Goal: Task Accomplishment & Management: Use online tool/utility

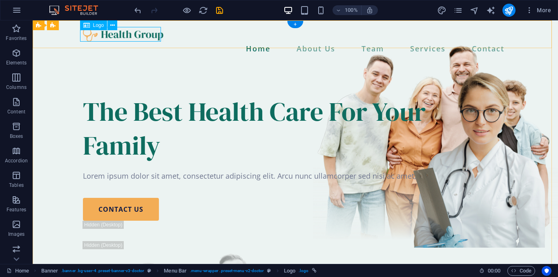
click at [117, 31] on div at bounding box center [295, 34] width 425 height 15
click at [89, 25] on icon at bounding box center [86, 25] width 7 height 10
select select "px"
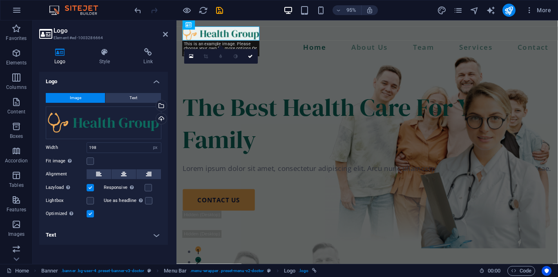
click at [73, 96] on span "Image" at bounding box center [75, 98] width 11 height 10
click at [62, 54] on icon at bounding box center [60, 52] width 42 height 8
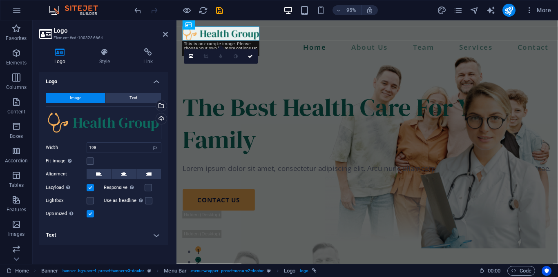
click at [62, 54] on icon at bounding box center [60, 52] width 42 height 8
click at [69, 124] on div "Drag files here, click to choose files or select files from Files or our free s…" at bounding box center [104, 123] width 116 height 33
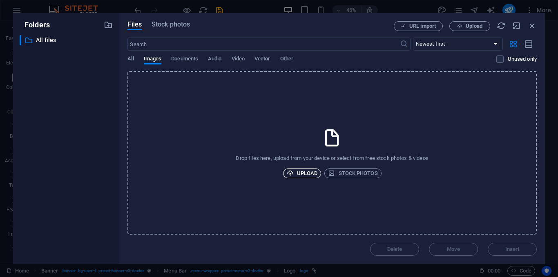
click at [310, 173] on span "Upload" at bounding box center [302, 174] width 31 height 10
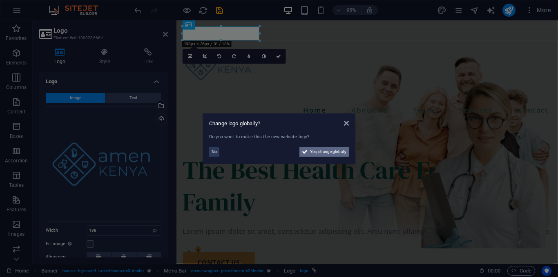
click at [320, 152] on span "Yes, change globally" at bounding box center [328, 152] width 36 height 10
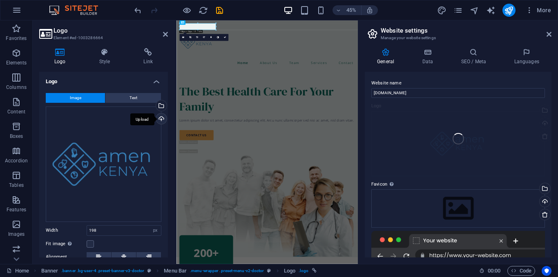
click at [160, 119] on div "Upload" at bounding box center [160, 120] width 12 height 12
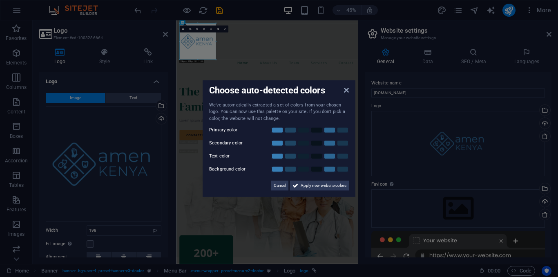
click at [543, 201] on aside "Choose auto-detected colors We've automatically extracted a set of colors from …" at bounding box center [279, 138] width 558 height 277
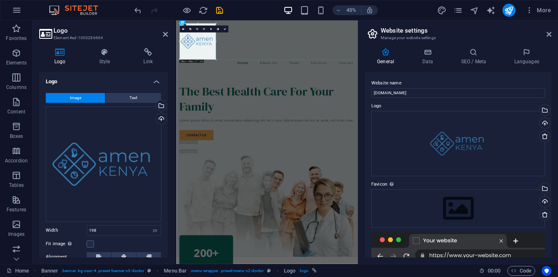
click at [543, 201] on div "Upload" at bounding box center [544, 203] width 12 height 12
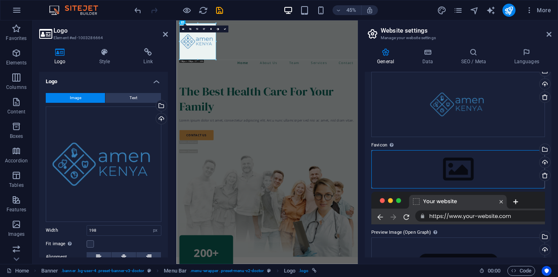
scroll to position [46, 0]
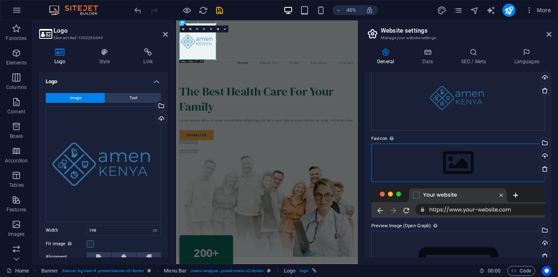
click at [483, 209] on div at bounding box center [458, 201] width 174 height 33
click at [543, 154] on div "Upload" at bounding box center [544, 157] width 12 height 12
click at [165, 36] on icon at bounding box center [165, 34] width 5 height 7
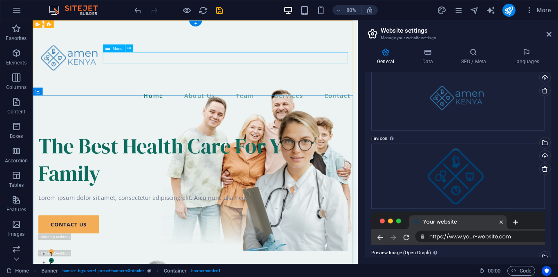
click at [182, 108] on nav "Home About Us Team Services Contact" at bounding box center [235, 115] width 393 height 14
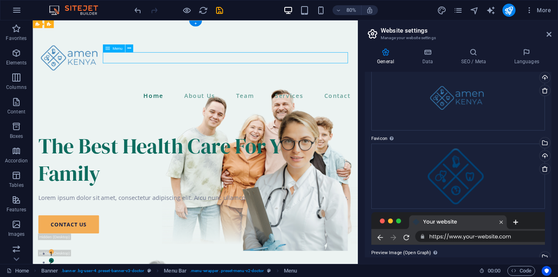
click at [182, 108] on nav "Home About Us Team Services Contact" at bounding box center [235, 115] width 393 height 14
click at [152, 58] on div "H1 Banner Container Menu Banner Menu Bar Spacer Text Button Spacer Image Contai…" at bounding box center [195, 142] width 325 height 244
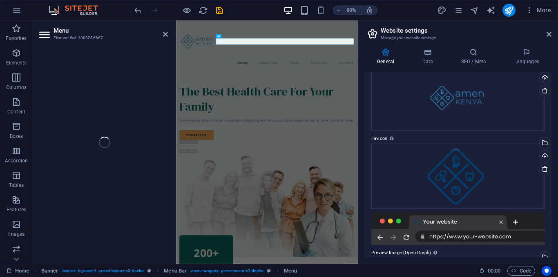
click at [152, 58] on div "Menu Element #ed-1003286667 H1 Banner Container Menu Banner Menu Bar Spacer Tex…" at bounding box center [195, 142] width 325 height 244
select select
select select "1"
select select
select select "2"
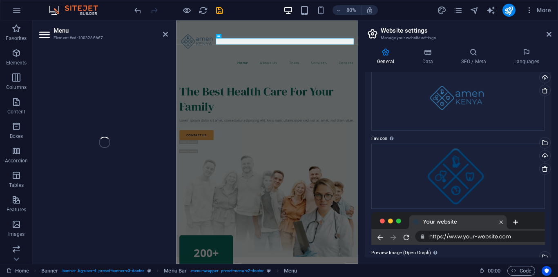
select select
select select "3"
select select
select select "10"
select select
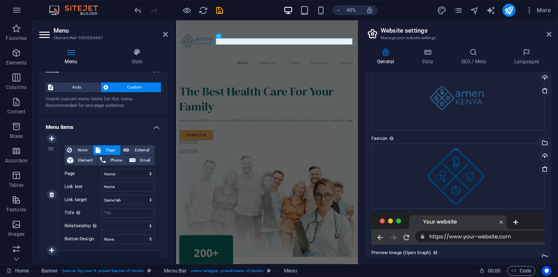
scroll to position [0, 0]
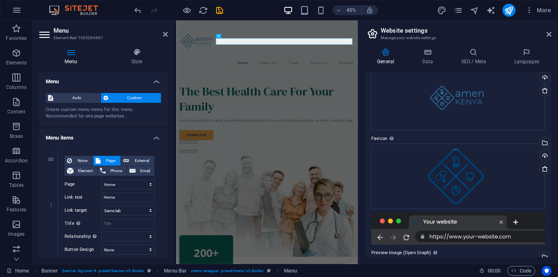
click at [167, 31] on h2 "Menu" at bounding box center [111, 30] width 114 height 7
click at [137, 54] on icon at bounding box center [137, 52] width 62 height 8
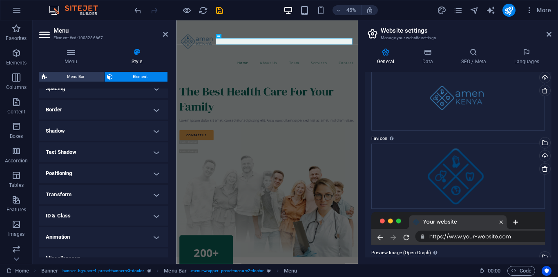
scroll to position [166, 0]
click at [150, 236] on h4 "Animation" at bounding box center [103, 237] width 129 height 20
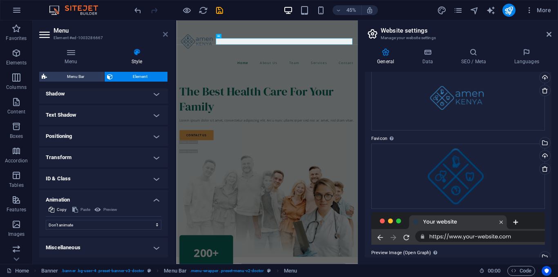
click at [163, 34] on icon at bounding box center [165, 34] width 5 height 7
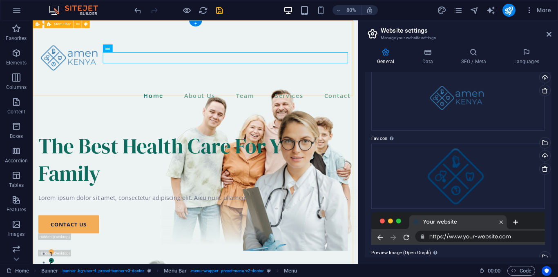
click at [248, 87] on div "Home About Us Team Services Contact Menu" at bounding box center [236, 74] width 406 height 108
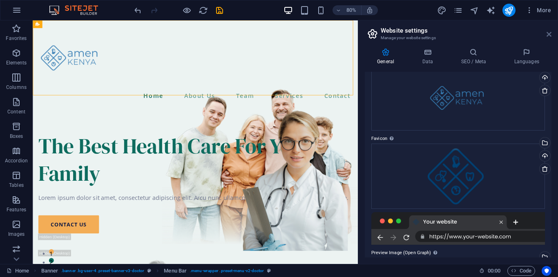
click at [548, 36] on icon at bounding box center [549, 34] width 5 height 7
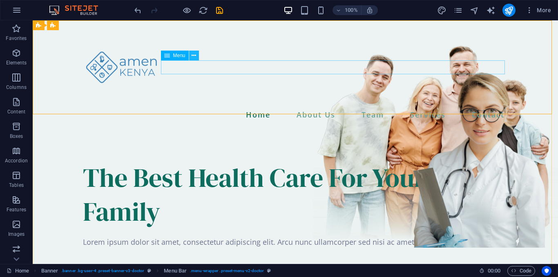
click at [194, 56] on icon at bounding box center [194, 55] width 4 height 9
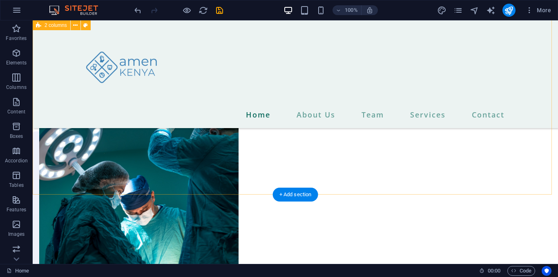
scroll to position [720, 0]
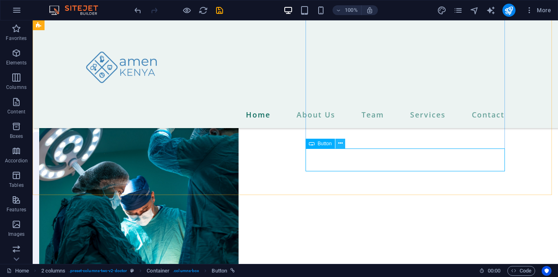
click at [341, 144] on icon at bounding box center [340, 143] width 4 height 9
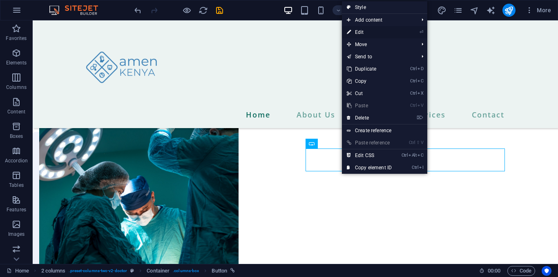
click at [361, 30] on link "⏎ Edit" at bounding box center [369, 32] width 55 height 12
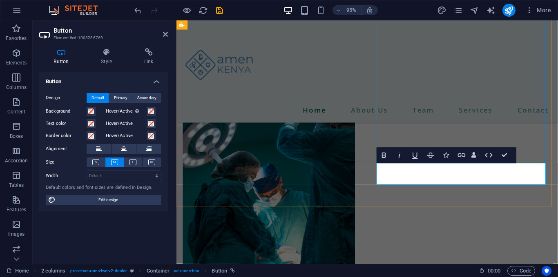
drag, startPoint x: 94, startPoint y: 197, endPoint x: 328, endPoint y: 337, distance: 271.9
click at [94, 197] on span "Edit design" at bounding box center [108, 200] width 101 height 10
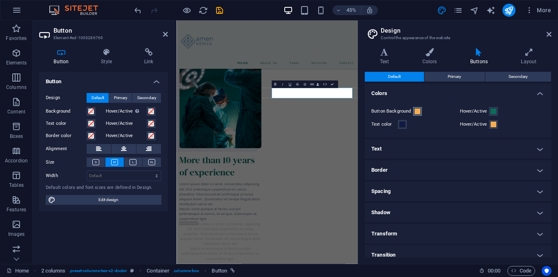
click at [418, 113] on span at bounding box center [417, 111] width 7 height 7
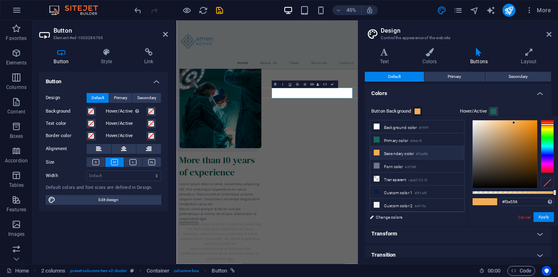
click at [544, 128] on div at bounding box center [547, 146] width 13 height 53
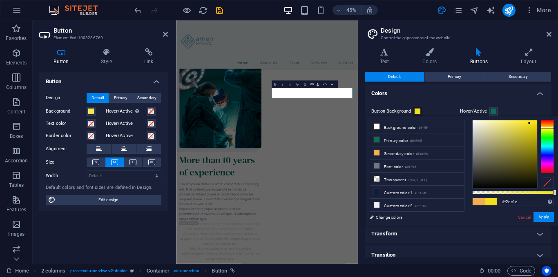
click at [529, 123] on div at bounding box center [505, 155] width 65 height 68
type input "#fae300"
drag, startPoint x: 529, startPoint y: 123, endPoint x: 538, endPoint y: 121, distance: 9.2
click at [538, 121] on div at bounding box center [513, 154] width 82 height 69
click at [543, 216] on button "Apply" at bounding box center [544, 217] width 20 height 10
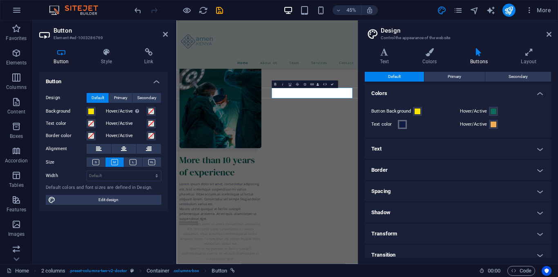
click at [402, 124] on span at bounding box center [402, 124] width 7 height 7
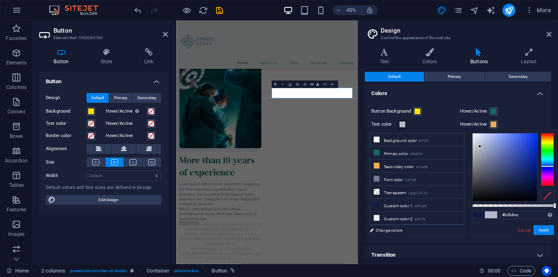
click at [480, 147] on div at bounding box center [505, 168] width 65 height 68
type input "#ffffff"
drag, startPoint x: 480, startPoint y: 147, endPoint x: 471, endPoint y: 132, distance: 17.5
click at [471, 132] on div at bounding box center [472, 133] width 3 height 3
click at [545, 230] on button "Apply" at bounding box center [544, 231] width 20 height 10
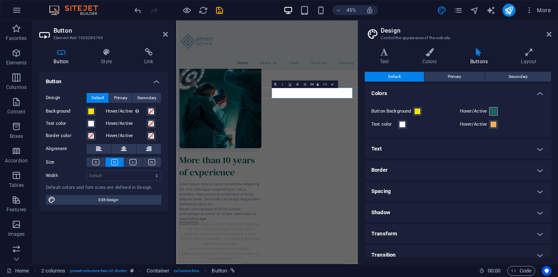
click at [492, 112] on span at bounding box center [493, 111] width 7 height 7
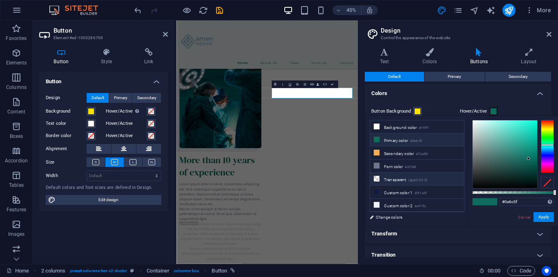
scroll to position [35, 0]
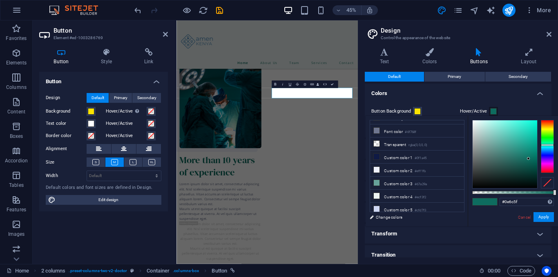
click at [539, 231] on h4 "Transform" at bounding box center [458, 234] width 187 height 20
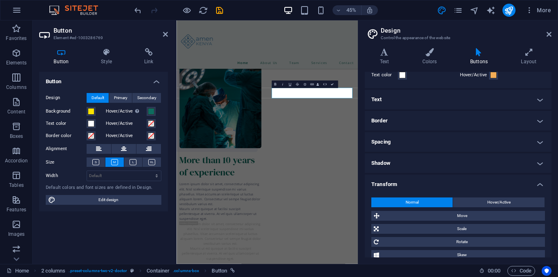
scroll to position [81, 0]
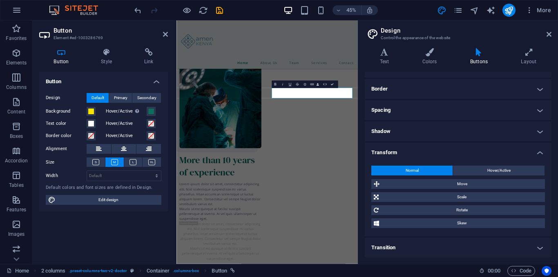
click at [539, 152] on h4 "Transform" at bounding box center [458, 150] width 187 height 15
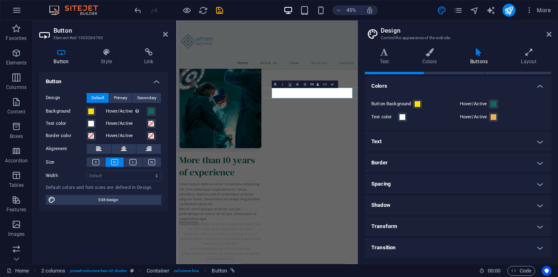
scroll to position [7, 0]
click at [537, 243] on h4 "Transition" at bounding box center [458, 248] width 187 height 20
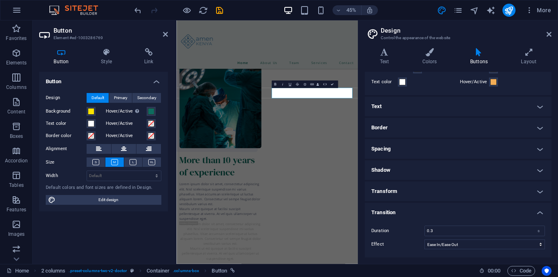
click at [533, 208] on h4 "Transition" at bounding box center [458, 210] width 187 height 15
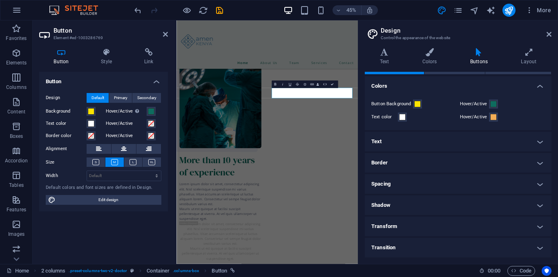
click at [537, 162] on h4 "Border" at bounding box center [458, 163] width 187 height 20
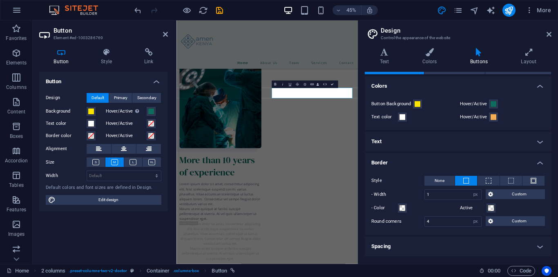
scroll to position [70, 0]
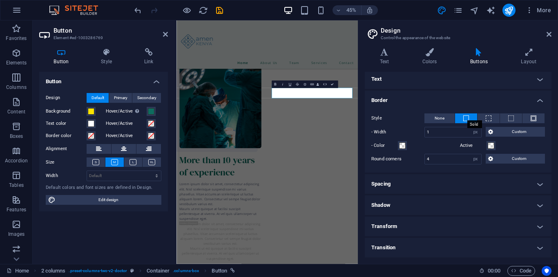
click at [464, 118] on span at bounding box center [466, 119] width 6 height 6
click at [404, 147] on span at bounding box center [402, 146] width 7 height 7
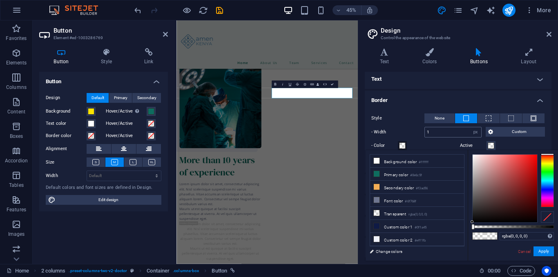
scroll to position [0, 0]
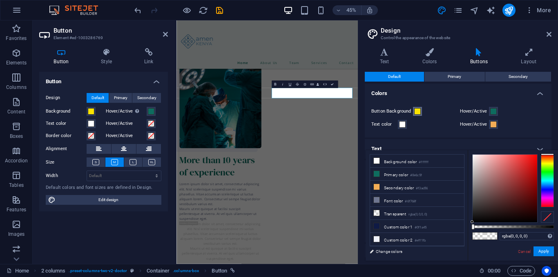
click at [417, 111] on span at bounding box center [417, 111] width 7 height 7
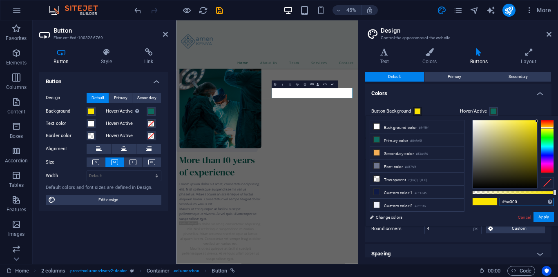
click at [521, 198] on input "#fae300" at bounding box center [527, 202] width 54 height 8
click at [490, 112] on span at bounding box center [493, 111] width 7 height 7
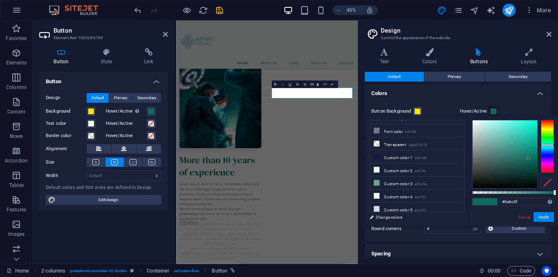
click at [538, 97] on h4 "Colors" at bounding box center [458, 91] width 187 height 15
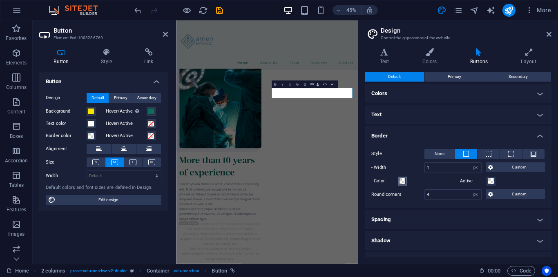
click at [401, 181] on span at bounding box center [402, 181] width 7 height 7
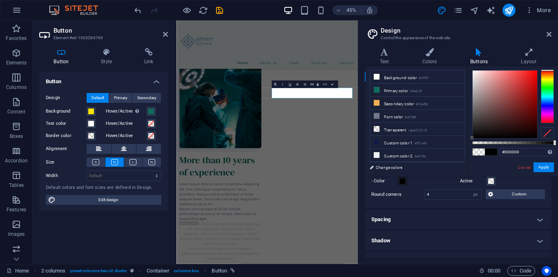
drag, startPoint x: 472, startPoint y: 142, endPoint x: 558, endPoint y: 146, distance: 85.9
click at [558, 146] on div "#000000 Supported formats #0852ed rgb(8, 82, 237) rgba(8, 82, 237, 90%) hsv(221…" at bounding box center [513, 180] width 90 height 229
click at [530, 152] on input "#000000" at bounding box center [527, 152] width 54 height 8
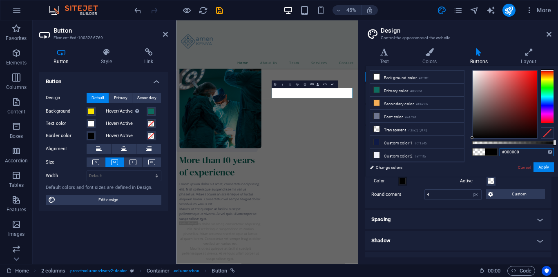
click at [530, 152] on input "#000000" at bounding box center [527, 152] width 54 height 8
paste input "fae3"
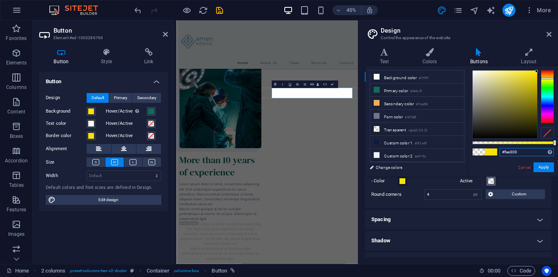
type input "#fae300"
click at [490, 184] on span at bounding box center [491, 181] width 7 height 7
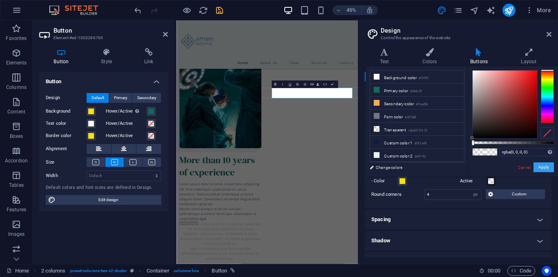
click at [544, 163] on button "Apply" at bounding box center [544, 168] width 20 height 10
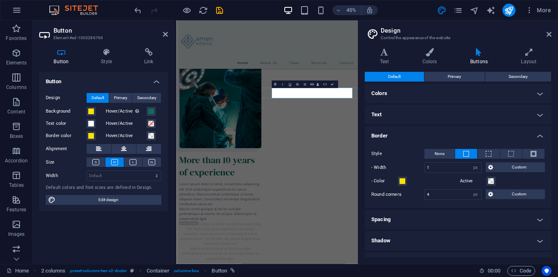
click at [537, 136] on h4 "Border" at bounding box center [458, 133] width 187 height 15
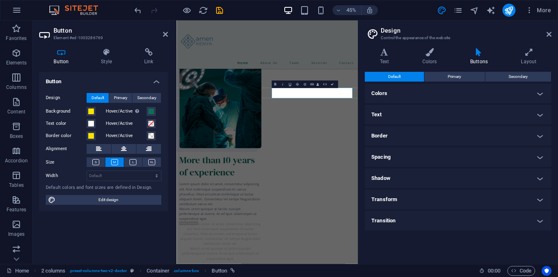
click at [540, 92] on h4 "Colors" at bounding box center [458, 94] width 187 height 20
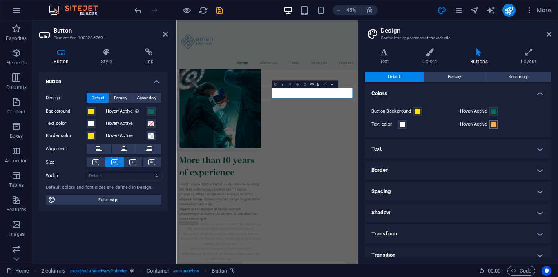
click at [491, 124] on span at bounding box center [493, 124] width 7 height 7
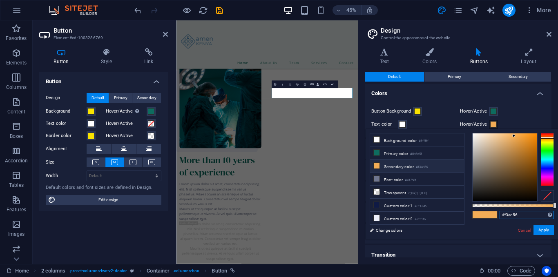
click at [509, 216] on input "#f3ad56" at bounding box center [527, 215] width 54 height 8
paste input "ae300"
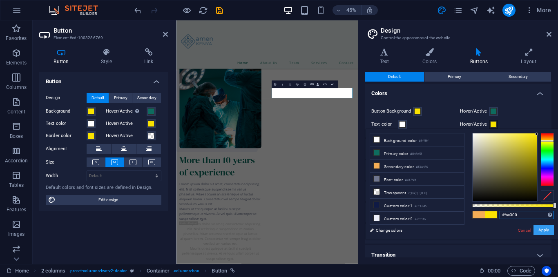
type input "#fae300"
click at [542, 230] on button "Apply" at bounding box center [544, 231] width 20 height 10
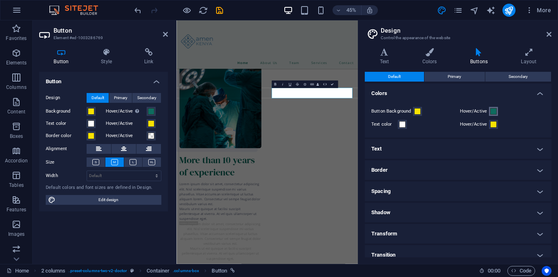
click at [494, 112] on span at bounding box center [493, 111] width 7 height 7
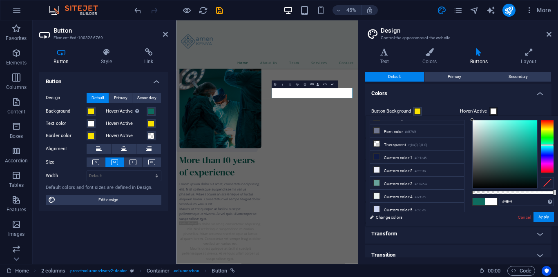
drag, startPoint x: 477, startPoint y: 132, endPoint x: 466, endPoint y: 115, distance: 19.8
click at [466, 115] on body "[DOMAIN_NAME] Home Favorites Elements Columns Content Boxes Accordion Tables Fe…" at bounding box center [279, 138] width 558 height 277
type input "rgba(255, 255, 255, 0)"
drag, startPoint x: 554, startPoint y: 192, endPoint x: 461, endPoint y: 191, distance: 92.7
click at [461, 191] on div "less Background color #ffffff Primary color #0e6c5f Secondary color #f3ad56 Fon…" at bounding box center [462, 171] width 192 height 111
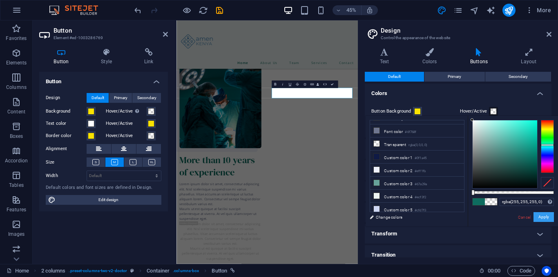
click at [538, 217] on button "Apply" at bounding box center [544, 217] width 20 height 10
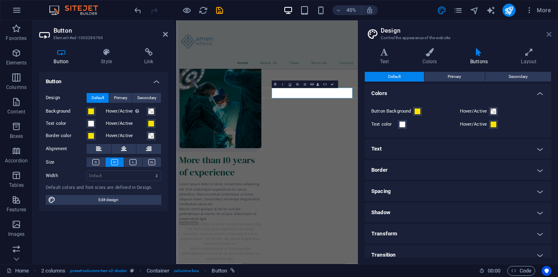
click at [549, 32] on icon at bounding box center [549, 34] width 5 height 7
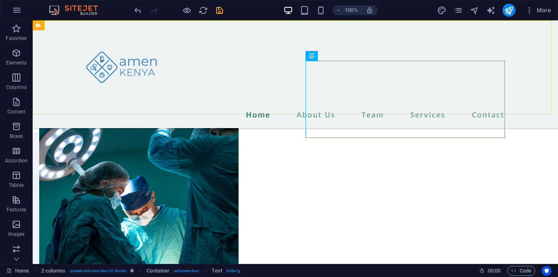
click at [260, 113] on div "Home About Us Team Services Contact Menu" at bounding box center [295, 74] width 525 height 108
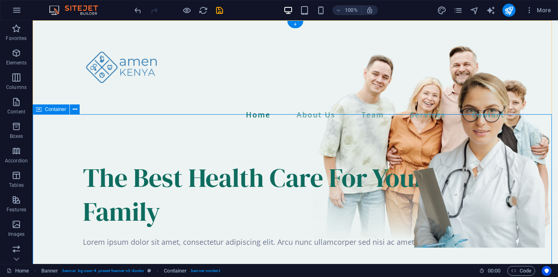
click at [76, 110] on icon at bounding box center [75, 109] width 4 height 9
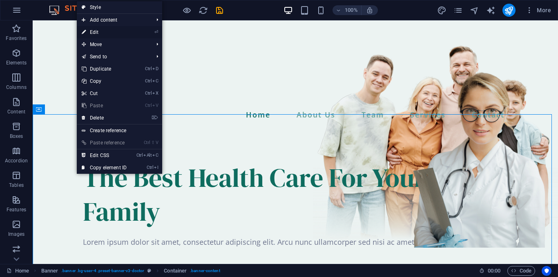
click at [103, 29] on link "⏎ Edit" at bounding box center [104, 32] width 55 height 12
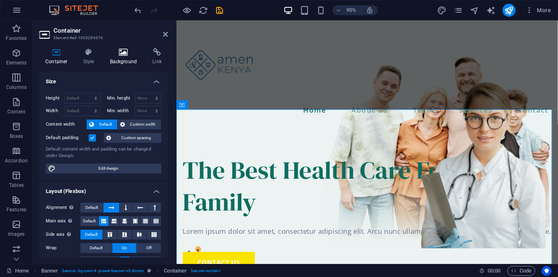
click at [124, 55] on icon at bounding box center [124, 52] width 40 height 8
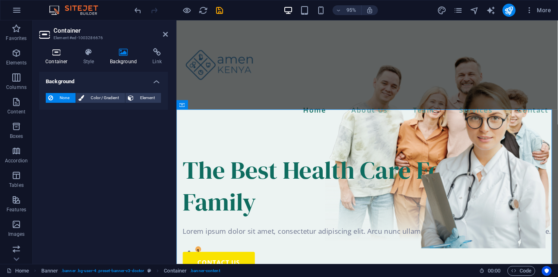
click at [63, 60] on h4 "Container" at bounding box center [58, 56] width 38 height 17
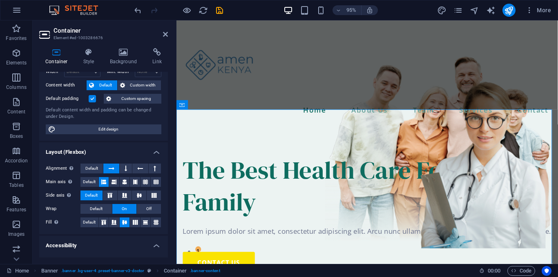
scroll to position [13, 0]
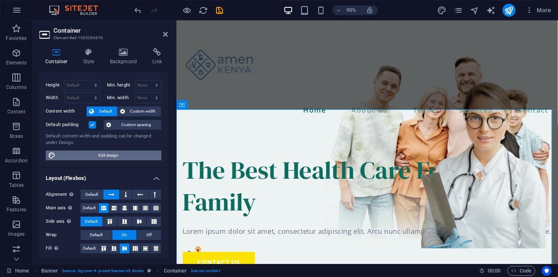
click at [110, 152] on span "Edit design" at bounding box center [108, 156] width 101 height 10
select select "px"
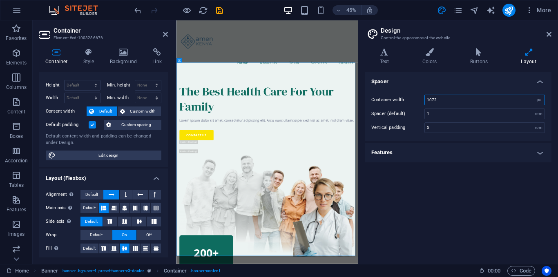
click at [431, 98] on input "1072" at bounding box center [485, 100] width 120 height 10
type input "872"
click at [547, 36] on icon at bounding box center [549, 34] width 5 height 7
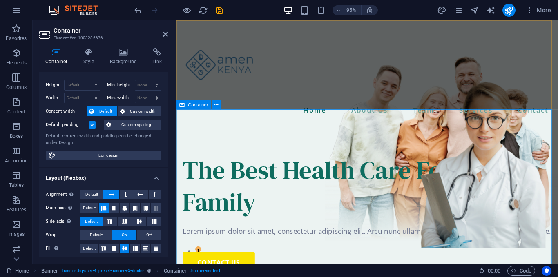
click at [166, 34] on icon at bounding box center [165, 34] width 5 height 7
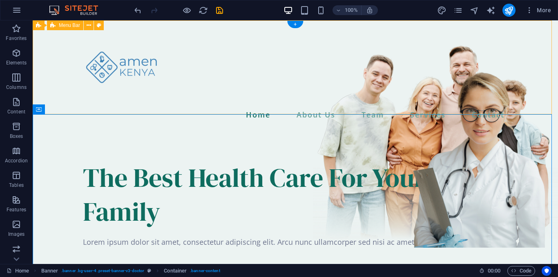
drag, startPoint x: 256, startPoint y: 114, endPoint x: 256, endPoint y: 104, distance: 10.2
click at [256, 104] on div "Home About Us Team Services Contact Menu" at bounding box center [295, 74] width 525 height 108
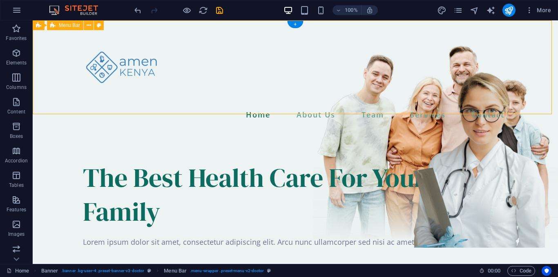
drag, startPoint x: 256, startPoint y: 104, endPoint x: 256, endPoint y: 97, distance: 7.0
click at [256, 97] on div "Home About Us Team Services Contact Menu" at bounding box center [295, 74] width 525 height 108
drag, startPoint x: 256, startPoint y: 97, endPoint x: 252, endPoint y: 82, distance: 16.0
click at [252, 82] on div "Home About Us Team Services Contact Menu" at bounding box center [295, 74] width 525 height 108
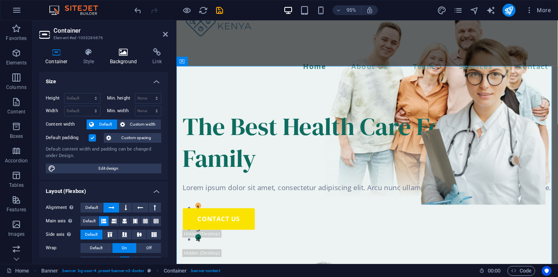
click at [119, 56] on icon at bounding box center [124, 52] width 40 height 8
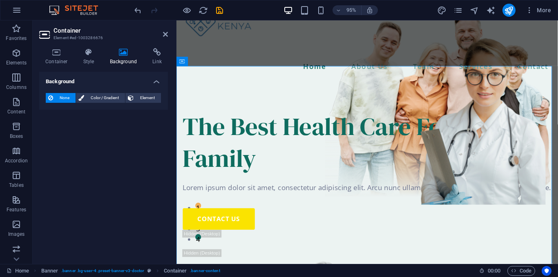
click at [64, 95] on span "None" at bounding box center [65, 98] width 18 height 10
click at [106, 98] on span "Color / Gradient" at bounding box center [105, 98] width 36 height 10
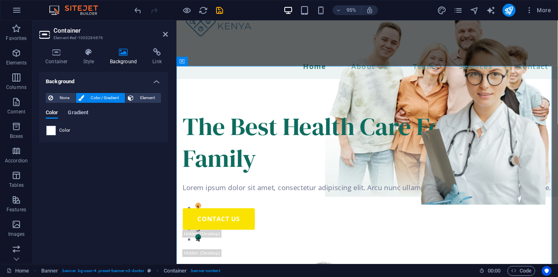
click at [74, 114] on span "Gradient" at bounding box center [78, 113] width 20 height 11
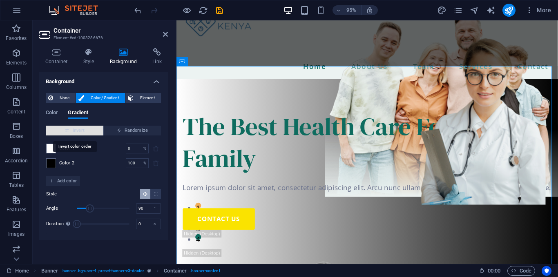
click at [82, 135] on span "Invert" at bounding box center [74, 131] width 51 height 10
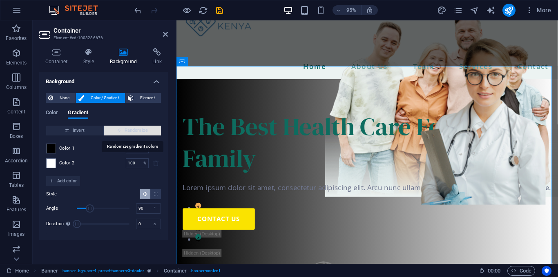
click at [109, 135] on span "Randomize" at bounding box center [132, 131] width 51 height 10
type input "231"
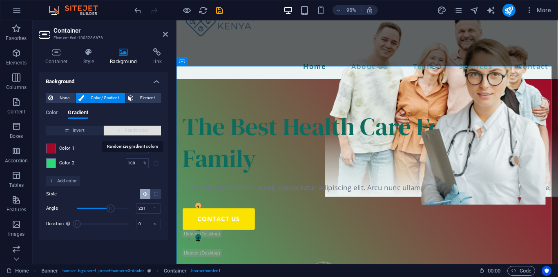
click at [131, 128] on span "Randomize" at bounding box center [132, 131] width 51 height 10
type input "81"
type input "130"
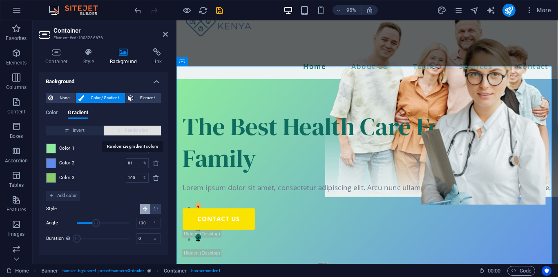
click at [131, 128] on span "Randomize" at bounding box center [132, 131] width 51 height 10
type input "100"
type input "4"
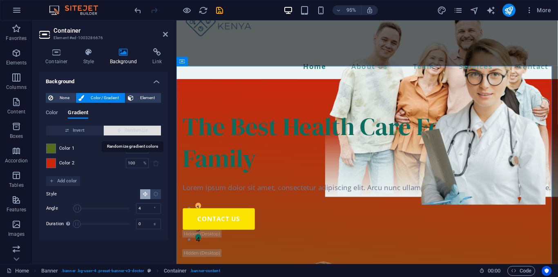
click at [131, 128] on span "Randomize" at bounding box center [132, 131] width 51 height 10
type input "5"
type input "129"
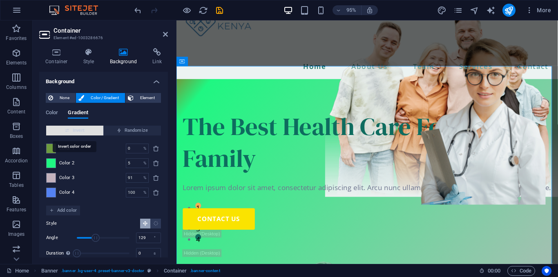
click at [76, 130] on span "Invert" at bounding box center [74, 131] width 51 height 10
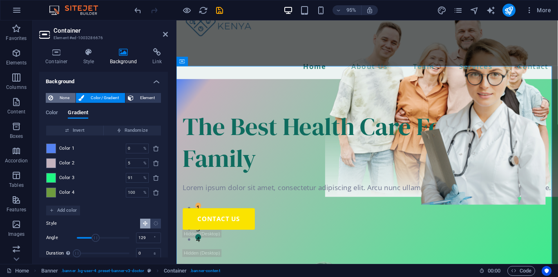
click at [69, 98] on span "None" at bounding box center [65, 98] width 18 height 10
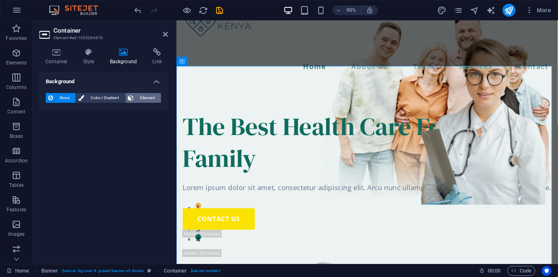
click at [139, 99] on span "Element" at bounding box center [147, 98] width 22 height 10
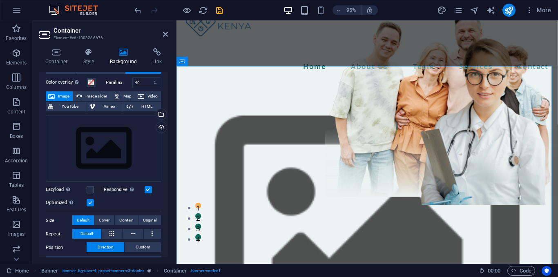
scroll to position [29, 0]
click at [87, 96] on span "Image slider" at bounding box center [96, 96] width 23 height 10
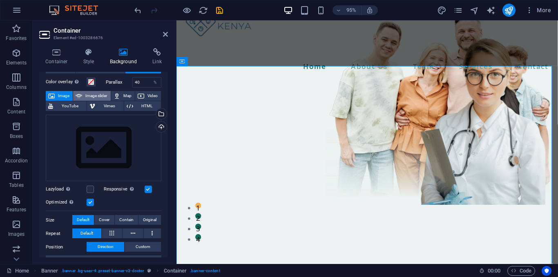
select select "ms"
select select "s"
select select "progressive"
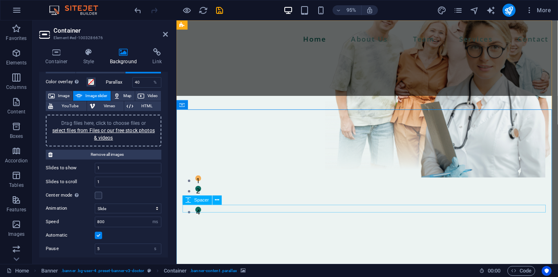
scroll to position [75, 0]
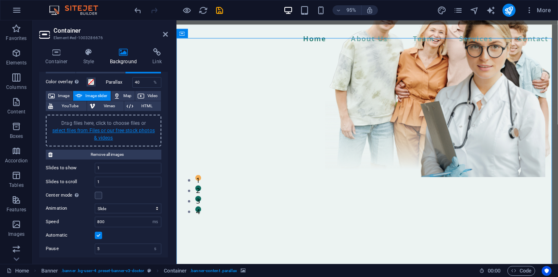
click at [83, 129] on link "select files from Files or our free stock photos & videos" at bounding box center [103, 134] width 103 height 13
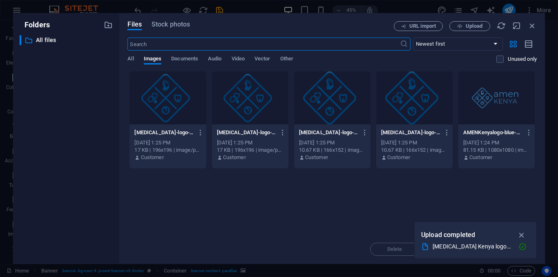
click at [126, 54] on div "Files Stock photos URL import Upload ​ Newest first Oldest first Name (A-Z) Nam…" at bounding box center [332, 138] width 426 height 251
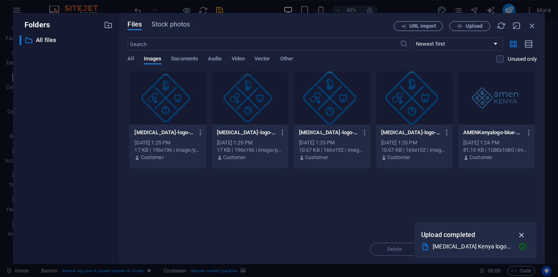
click at [521, 234] on icon "button" at bounding box center [521, 235] width 9 height 9
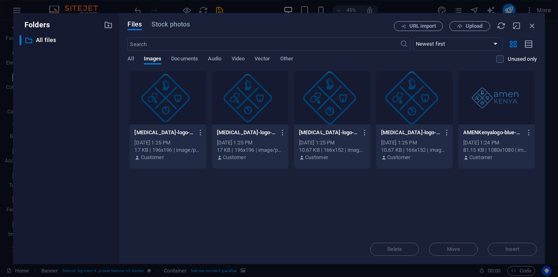
click at [506, 253] on div "Delete Move Insert" at bounding box center [331, 245] width 409 height 21
click at [500, 249] on div "Delete Move Insert" at bounding box center [331, 245] width 409 height 21
click at [457, 27] on icon "button" at bounding box center [459, 26] width 5 height 5
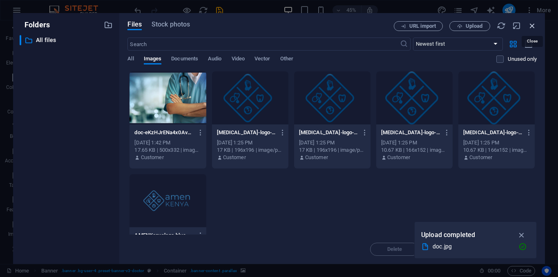
click at [529, 26] on icon "button" at bounding box center [532, 25] width 9 height 9
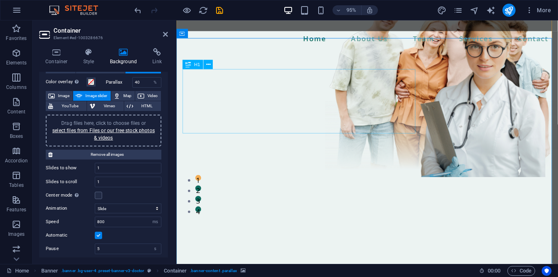
scroll to position [0, 0]
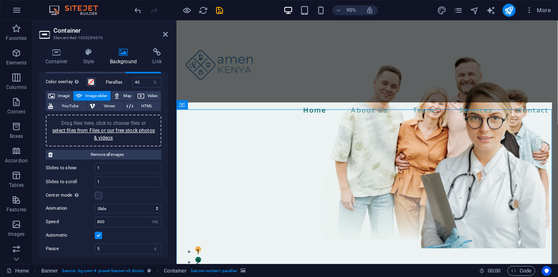
click at [118, 51] on icon at bounding box center [124, 52] width 40 height 8
click at [63, 94] on span "Image" at bounding box center [63, 96] width 13 height 10
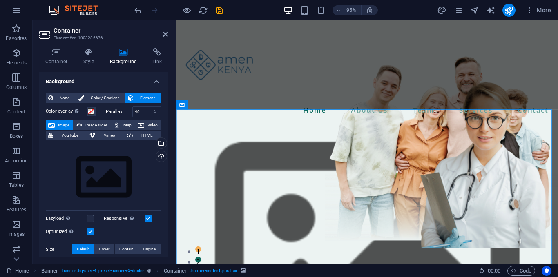
click at [60, 109] on label "Color overlay Places an overlay over the background to colorize it" at bounding box center [66, 112] width 41 height 10
click at [87, 109] on button "Color overlay Places an overlay over the background to colorize it" at bounding box center [91, 111] width 9 height 9
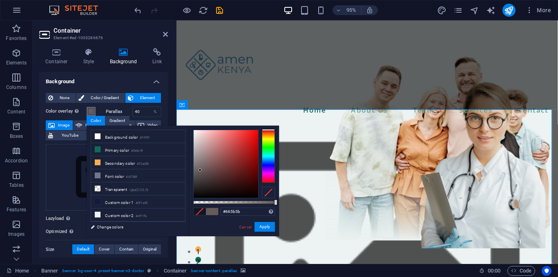
click at [200, 170] on div at bounding box center [226, 164] width 65 height 68
drag, startPoint x: 203, startPoint y: 178, endPoint x: 191, endPoint y: 197, distance: 22.0
click at [191, 197] on div "#020202 Supported formats #0852ed rgb(8, 82, 237) rgba(8, 82, 237, 90%) hsv(221…" at bounding box center [234, 240] width 90 height 229
click at [246, 202] on div at bounding box center [234, 202] width 82 height 3
click at [243, 203] on div at bounding box center [244, 203] width 3 height 6
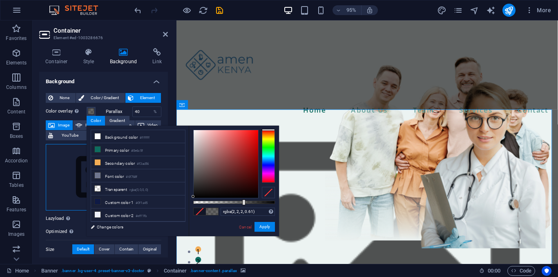
click at [78, 180] on div "Drag files here, click to choose files or select files from Files or our free s…" at bounding box center [104, 177] width 116 height 67
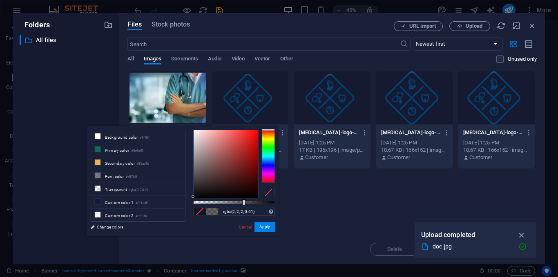
click at [161, 99] on div at bounding box center [168, 97] width 76 height 53
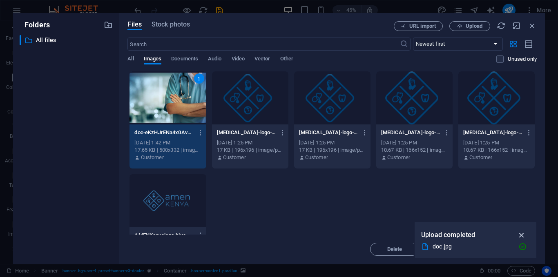
click at [521, 235] on icon "button" at bounding box center [521, 235] width 9 height 9
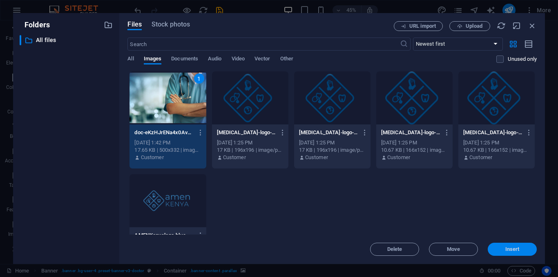
click at [511, 250] on span "Insert" at bounding box center [512, 249] width 14 height 5
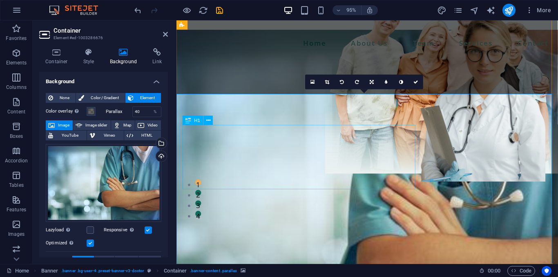
scroll to position [2, 0]
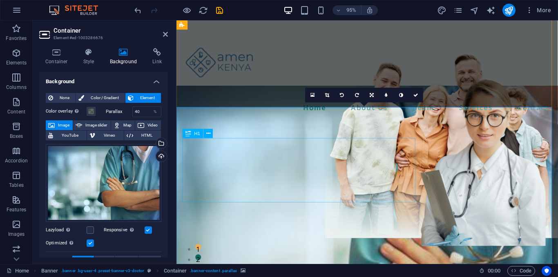
click at [90, 108] on span at bounding box center [91, 111] width 7 height 7
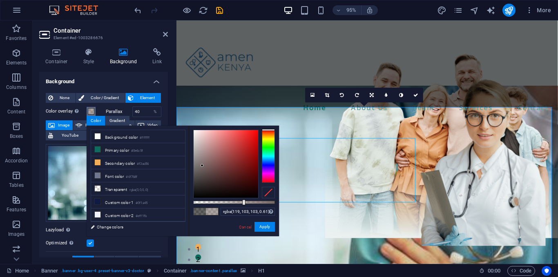
click at [202, 166] on div at bounding box center [226, 164] width 65 height 68
drag, startPoint x: 202, startPoint y: 166, endPoint x: 265, endPoint y: 157, distance: 63.1
click at [265, 157] on div at bounding box center [234, 164] width 82 height 69
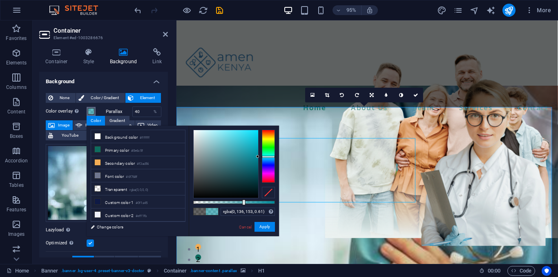
click at [265, 157] on div at bounding box center [268, 156] width 13 height 53
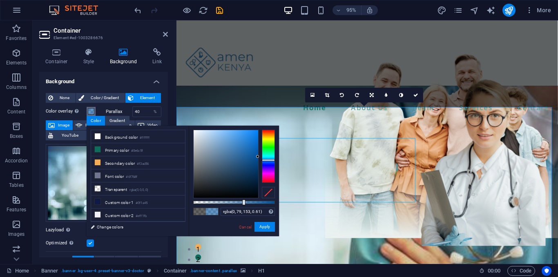
click at [265, 160] on div at bounding box center [268, 160] width 13 height 2
click at [223, 202] on div at bounding box center [234, 202] width 82 height 3
type input "rgba(0, 79, 153, 0.34)"
drag, startPoint x: 223, startPoint y: 202, endPoint x: 221, endPoint y: 198, distance: 4.4
click at [221, 198] on div at bounding box center [234, 164] width 82 height 69
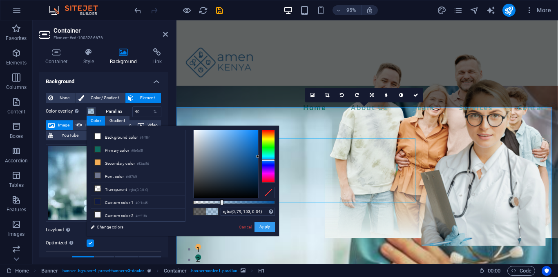
click at [262, 227] on button "Apply" at bounding box center [265, 227] width 20 height 10
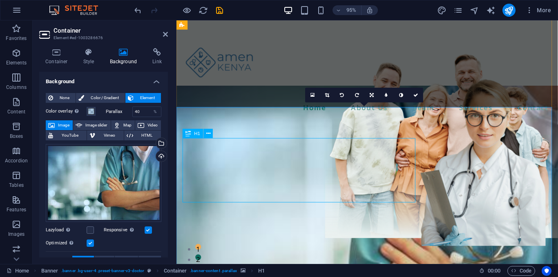
click at [208, 133] on icon at bounding box center [208, 134] width 4 height 8
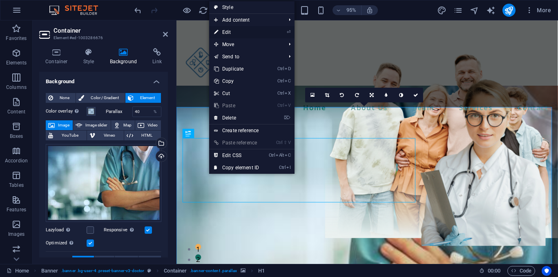
click at [233, 31] on link "⏎ Edit" at bounding box center [236, 32] width 55 height 12
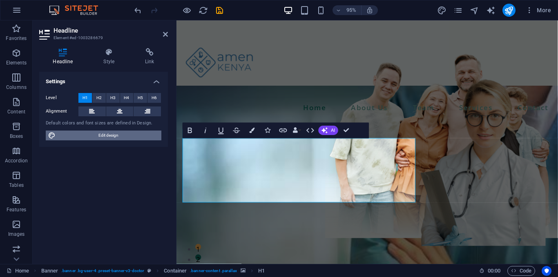
click at [105, 136] on span "Edit design" at bounding box center [108, 136] width 101 height 10
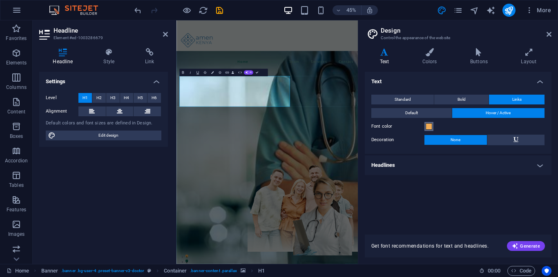
click at [429, 126] on span at bounding box center [429, 126] width 7 height 7
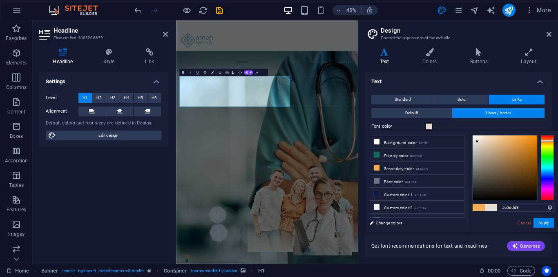
click at [477, 142] on div at bounding box center [505, 168] width 65 height 65
type input "#ffffff"
drag, startPoint x: 477, startPoint y: 142, endPoint x: 467, endPoint y: 133, distance: 13.0
click at [467, 133] on div "less Background color #ffffff Primary color #0e6c5f Secondary color #f3ad56 Fon…" at bounding box center [462, 181] width 192 height 101
click at [545, 221] on button "Apply" at bounding box center [544, 223] width 20 height 10
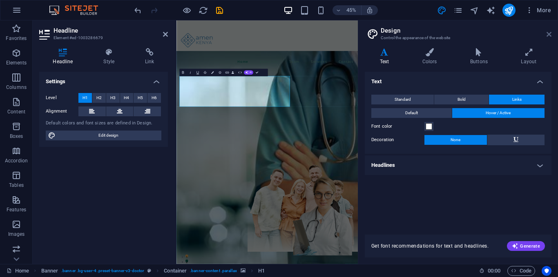
click at [549, 34] on icon at bounding box center [549, 34] width 5 height 7
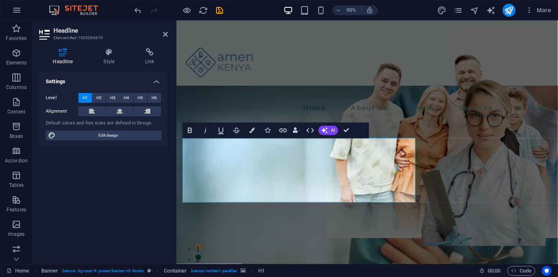
click at [417, 124] on figure at bounding box center [377, 269] width 402 height 361
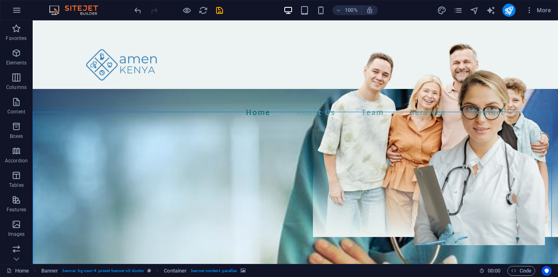
click at [405, 119] on figure at bounding box center [295, 267] width 525 height 356
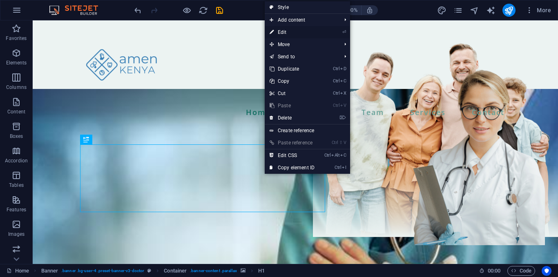
click at [287, 29] on link "⏎ Edit" at bounding box center [292, 32] width 55 height 12
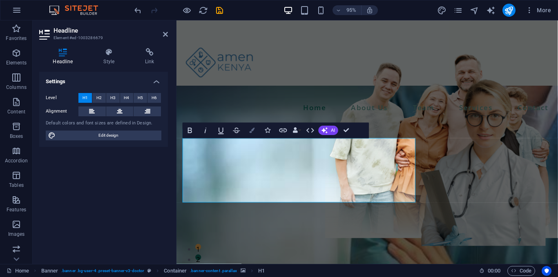
click at [252, 129] on icon "button" at bounding box center [252, 130] width 5 height 5
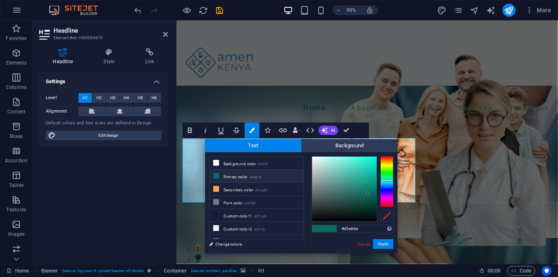
click at [316, 164] on div at bounding box center [344, 189] width 65 height 65
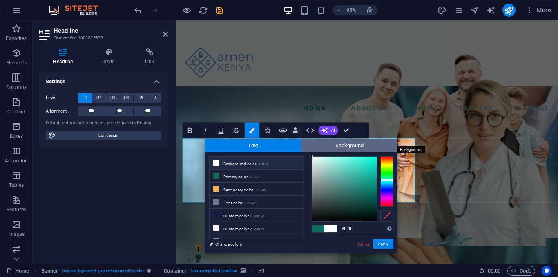
drag, startPoint x: 316, startPoint y: 164, endPoint x: 309, endPoint y: 151, distance: 15.0
click at [309, 151] on div "Text Background less Background color #ffffff Primary color #0e6c5f Secondary c…" at bounding box center [301, 196] width 192 height 114
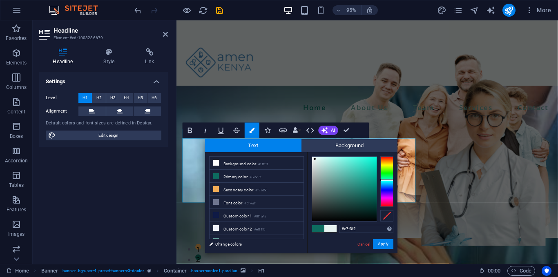
click at [315, 159] on div at bounding box center [314, 159] width 3 height 3
click at [313, 156] on div at bounding box center [312, 156] width 3 height 3
click at [311, 154] on div "#ffffff Supported formats #0852ed rgb(8, 82, 237) rgba(8, 82, 237, 90%) hsv(221…" at bounding box center [352, 262] width 90 height 220
click at [308, 152] on div "#ffffff Supported formats #0852ed rgb(8, 82, 237) rgba(8, 82, 237, 90%) hsv(221…" at bounding box center [352, 262] width 90 height 220
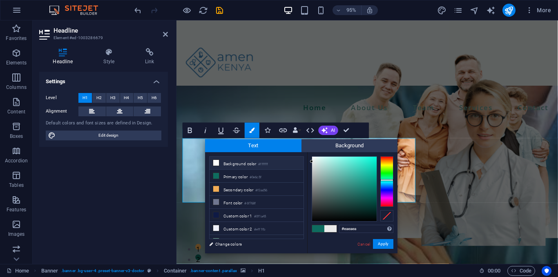
click at [264, 162] on small "#ffffff" at bounding box center [263, 165] width 10 height 6
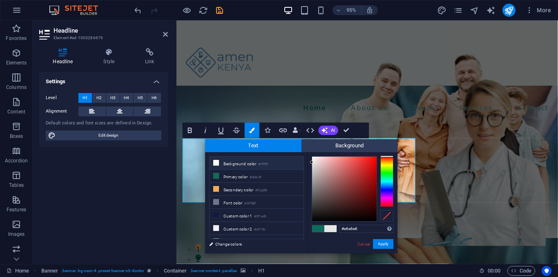
click at [221, 163] on li "Background color #ffffff" at bounding box center [257, 163] width 94 height 13
drag, startPoint x: 221, startPoint y: 163, endPoint x: 216, endPoint y: 163, distance: 5.3
click at [216, 163] on li "Background color #ffffff" at bounding box center [257, 163] width 94 height 13
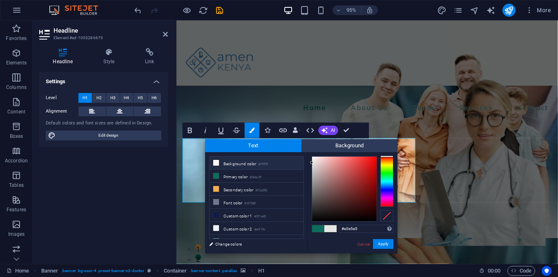
click at [216, 163] on icon at bounding box center [216, 163] width 6 height 6
click at [295, 143] on span "Text" at bounding box center [253, 145] width 96 height 13
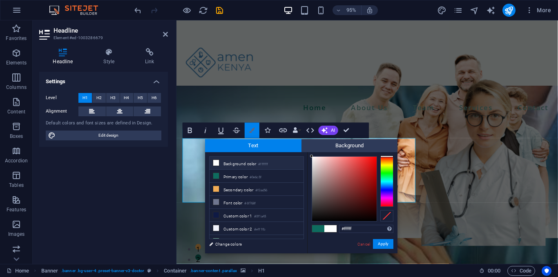
click at [252, 130] on icon "button" at bounding box center [252, 130] width 5 height 5
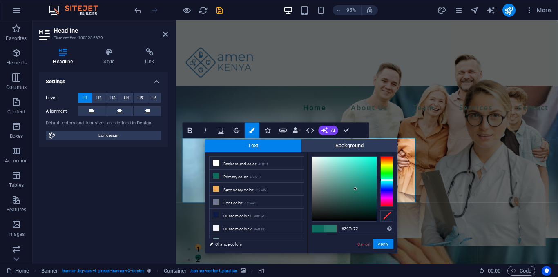
click at [355, 189] on div at bounding box center [355, 189] width 3 height 3
drag, startPoint x: 355, startPoint y: 189, endPoint x: 361, endPoint y: 230, distance: 41.6
click at [361, 230] on div "#000000 Supported formats #0852ed rgb(8, 82, 237) rgba(8, 82, 237, 90%) hsv(221…" at bounding box center [352, 262] width 90 height 220
click at [361, 230] on input "#000000" at bounding box center [366, 229] width 54 height 8
type input "#"
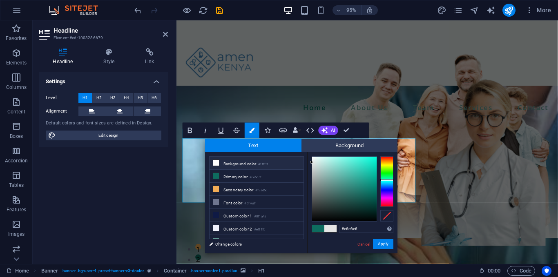
click at [249, 163] on li "Background color #ffffff" at bounding box center [257, 163] width 94 height 13
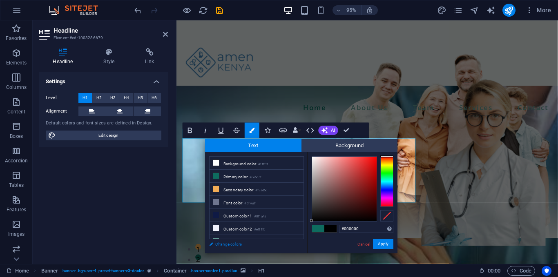
click at [232, 246] on link "Change colors" at bounding box center [252, 244] width 95 height 10
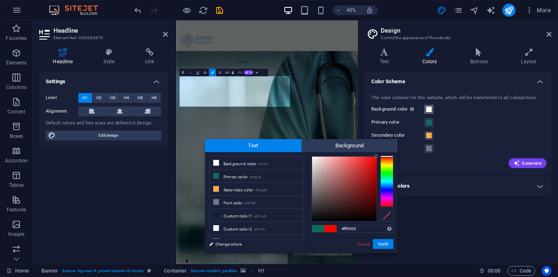
click at [429, 109] on span at bounding box center [429, 109] width 7 height 7
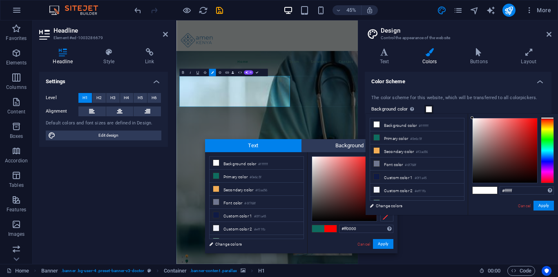
click at [429, 109] on span at bounding box center [429, 109] width 7 height 7
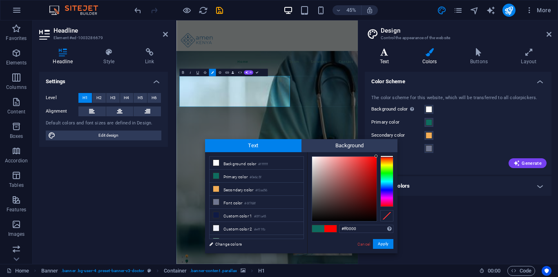
click at [389, 58] on h4 "Text" at bounding box center [386, 56] width 42 height 17
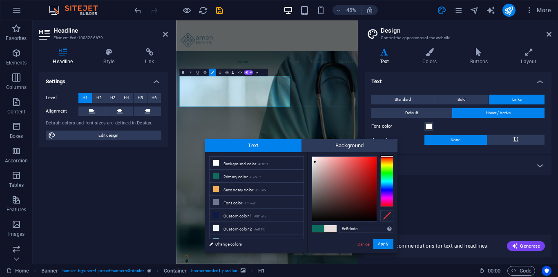
click at [315, 162] on div at bounding box center [344, 189] width 65 height 65
drag, startPoint x: 315, startPoint y: 162, endPoint x: 306, endPoint y: 154, distance: 12.4
click at [306, 154] on div "less Background color #ffffff Primary color #0e6c5f Secondary color #f3ad56 Fon…" at bounding box center [301, 202] width 192 height 101
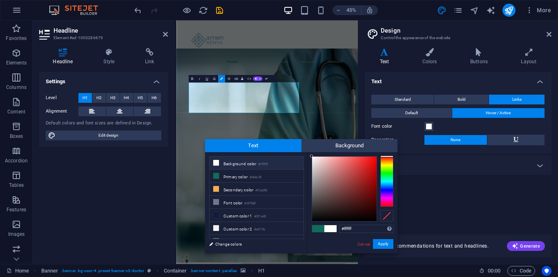
click at [302, 153] on div "less Background color #ffffff Primary color #0e6c5f Secondary color #f3ad56 Fon…" at bounding box center [301, 202] width 192 height 101
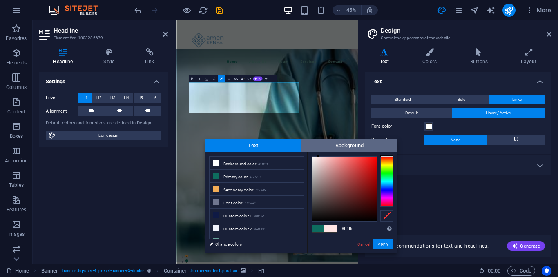
type input "#ffffff"
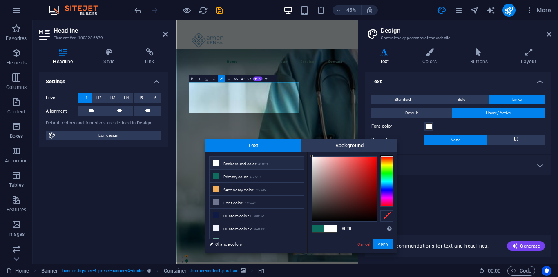
click at [265, 98] on div "Drag here to replace the existing content. Press “Ctrl” if you want to create a…" at bounding box center [266, 142] width 181 height 244
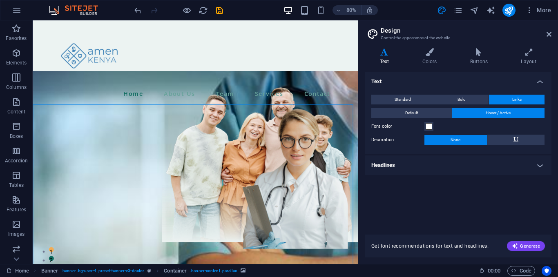
click at [407, 132] on figure at bounding box center [236, 274] width 406 height 380
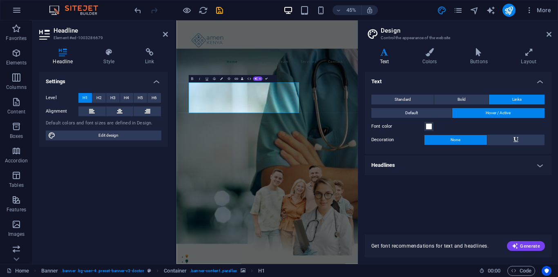
click at [536, 159] on h4 "Headlines" at bounding box center [458, 166] width 187 height 20
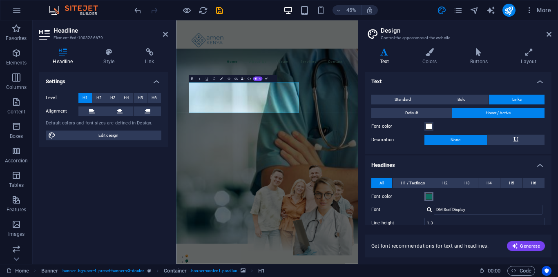
click at [429, 199] on span at bounding box center [429, 197] width 7 height 7
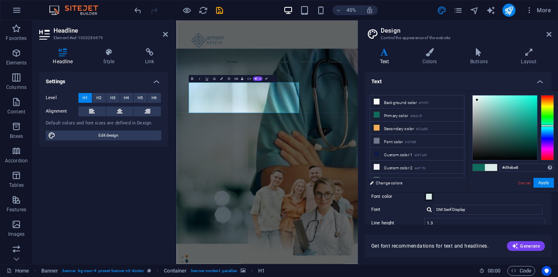
click at [477, 100] on div at bounding box center [505, 128] width 65 height 65
type input "#ffffff"
drag, startPoint x: 477, startPoint y: 100, endPoint x: 469, endPoint y: 95, distance: 10.1
click at [469, 95] on div "#ffffff Supported formats #0852ed rgb(8, 82, 237) rgba(8, 82, 237, 90%) hsv(221…" at bounding box center [513, 201] width 90 height 220
click at [541, 181] on button "Apply" at bounding box center [544, 183] width 20 height 10
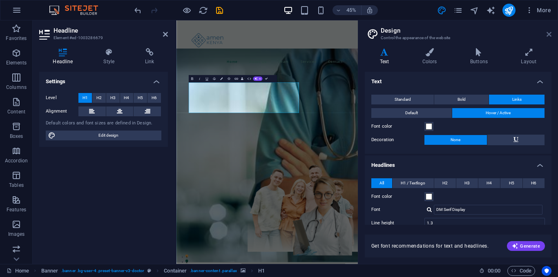
click at [549, 34] on icon at bounding box center [549, 34] width 5 height 7
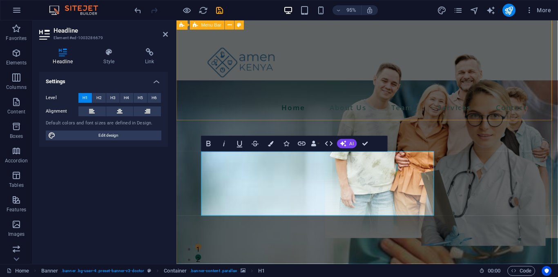
click at [391, 75] on div "Home About Us Team Services Contact Menu" at bounding box center [377, 72] width 402 height 108
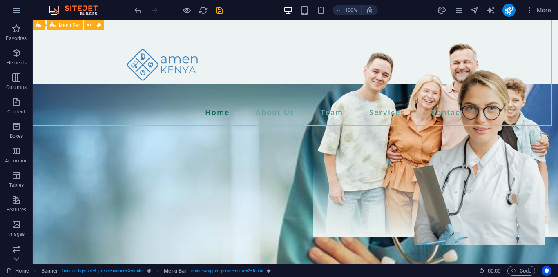
click at [380, 73] on div "Home About Us Team Services Contact Menu" at bounding box center [295, 72] width 525 height 108
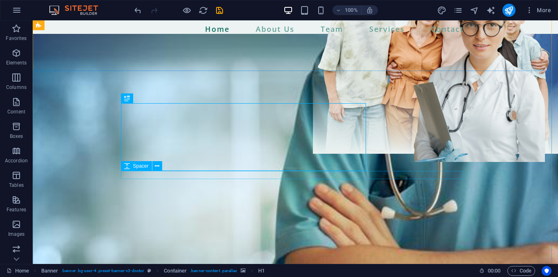
scroll to position [87, 0]
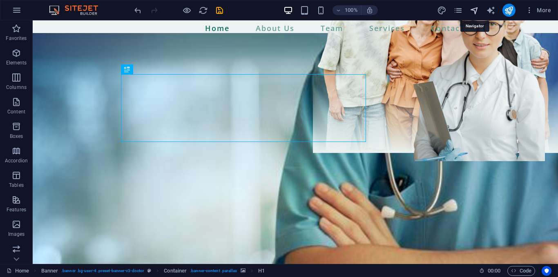
click at [471, 6] on icon "navigator" at bounding box center [474, 10] width 9 height 9
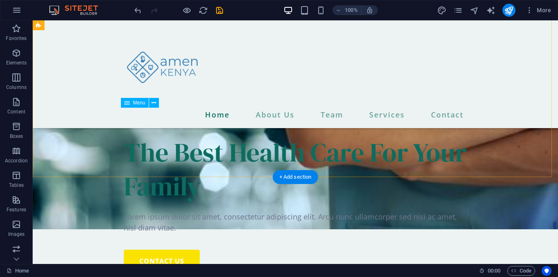
scroll to position [430, 0]
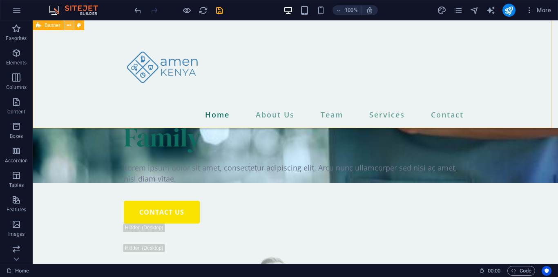
click at [71, 26] on icon at bounding box center [69, 25] width 4 height 9
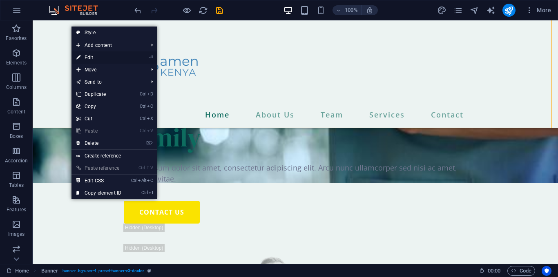
click at [87, 57] on link "⏎ Edit" at bounding box center [98, 57] width 55 height 12
select select "px"
select select "header"
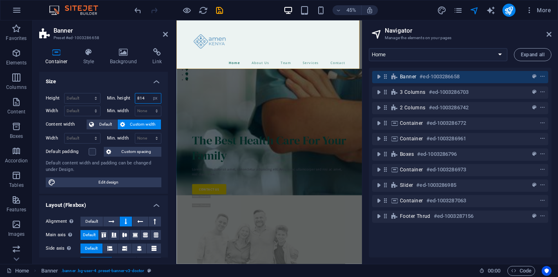
click at [145, 98] on input "814" at bounding box center [148, 99] width 26 height 10
type input "8"
type input "600"
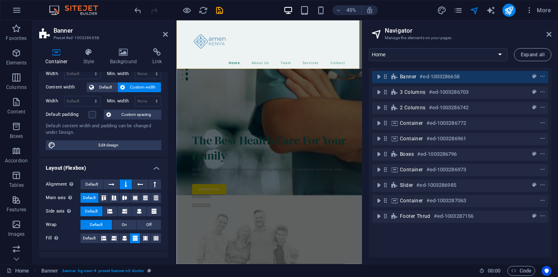
scroll to position [0, 0]
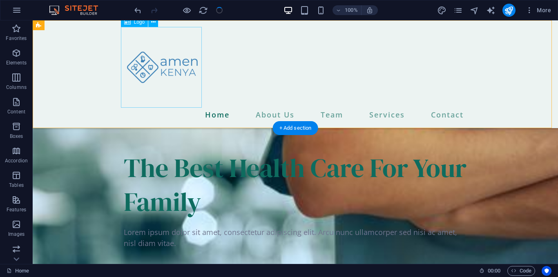
click at [131, 72] on div at bounding box center [295, 67] width 343 height 81
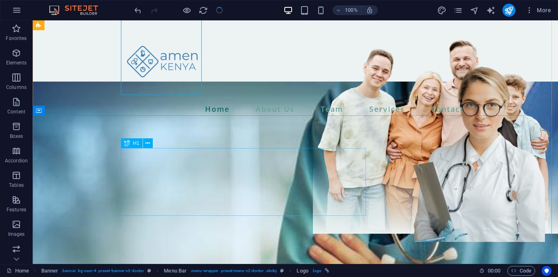
scroll to position [5, 0]
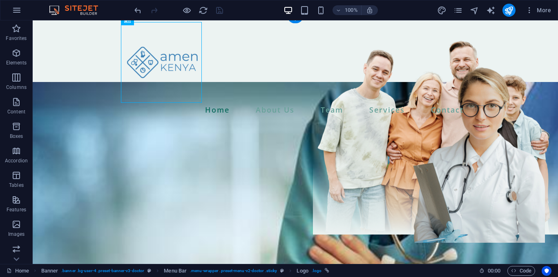
click at [77, 167] on figure at bounding box center [295, 260] width 525 height 356
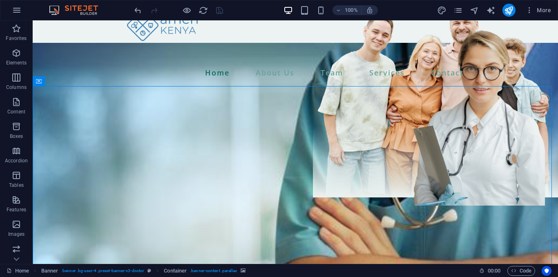
scroll to position [0, 0]
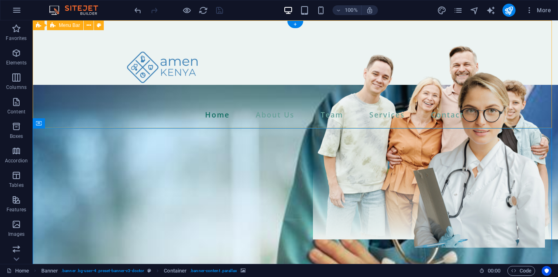
click at [243, 34] on div "Home About Us Team Services Contact Menu" at bounding box center [295, 74] width 525 height 108
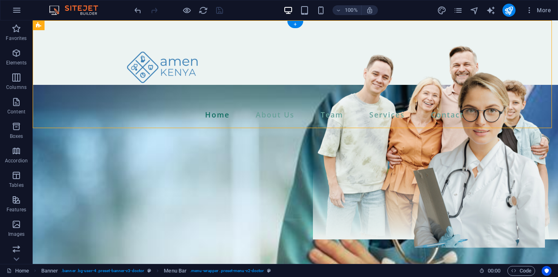
drag, startPoint x: 103, startPoint y: 45, endPoint x: 93, endPoint y: 59, distance: 17.0
drag, startPoint x: 332, startPoint y: 44, endPoint x: 300, endPoint y: 39, distance: 32.2
drag, startPoint x: 314, startPoint y: 128, endPoint x: 293, endPoint y: 118, distance: 23.4
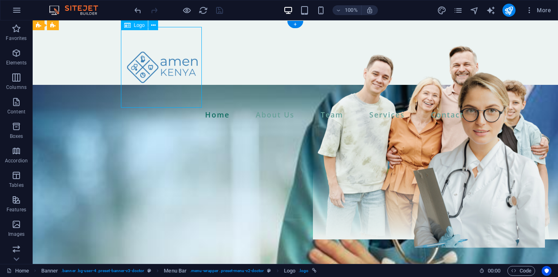
drag, startPoint x: 188, startPoint y: 73, endPoint x: 166, endPoint y: 79, distance: 23.4
click at [166, 79] on div at bounding box center [295, 67] width 343 height 81
drag, startPoint x: 166, startPoint y: 79, endPoint x: 147, endPoint y: 85, distance: 19.6
click at [147, 85] on div at bounding box center [295, 67] width 343 height 81
drag, startPoint x: 166, startPoint y: 79, endPoint x: 156, endPoint y: 83, distance: 11.0
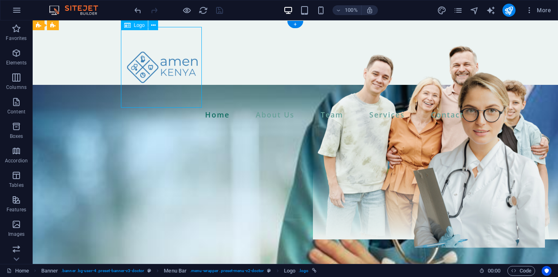
click at [156, 83] on div at bounding box center [295, 67] width 343 height 81
drag, startPoint x: 136, startPoint y: 24, endPoint x: 133, endPoint y: 27, distance: 4.6
click at [133, 27] on div "Logo" at bounding box center [127, 25] width 13 height 10
click at [129, 27] on icon at bounding box center [127, 25] width 7 height 10
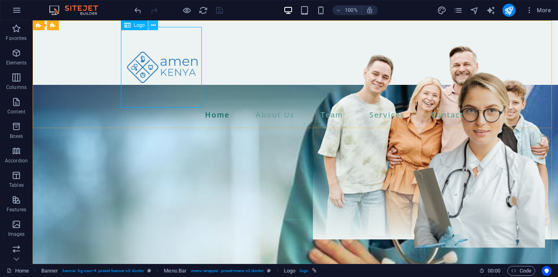
click at [154, 26] on icon at bounding box center [153, 25] width 4 height 9
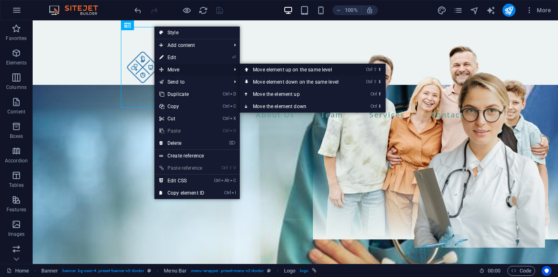
click at [258, 71] on link "Ctrl ⇧ ⬆ Move element up on the same level" at bounding box center [297, 70] width 115 height 12
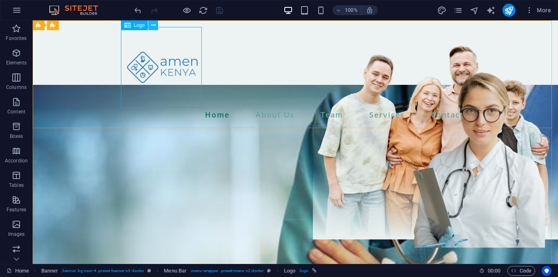
click at [152, 23] on icon at bounding box center [153, 25] width 4 height 9
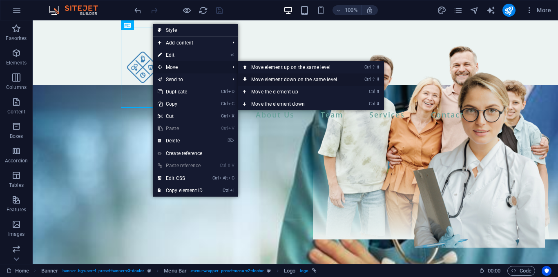
click at [262, 80] on link "Ctrl ⇧ ⬇ Move element down on the same level" at bounding box center [295, 80] width 115 height 12
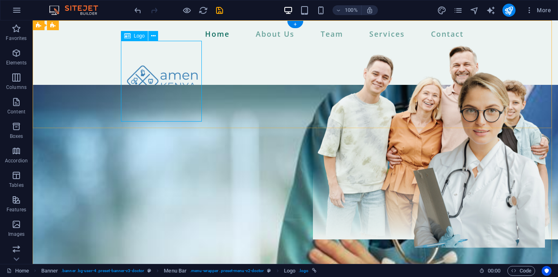
click at [198, 118] on div at bounding box center [295, 81] width 343 height 81
click at [155, 39] on icon at bounding box center [153, 36] width 4 height 9
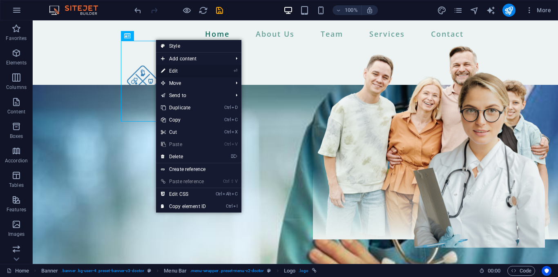
click at [223, 70] on li "⏎ Edit" at bounding box center [198, 71] width 85 height 12
click at [211, 130] on link "Ctrl X Cut" at bounding box center [183, 132] width 55 height 12
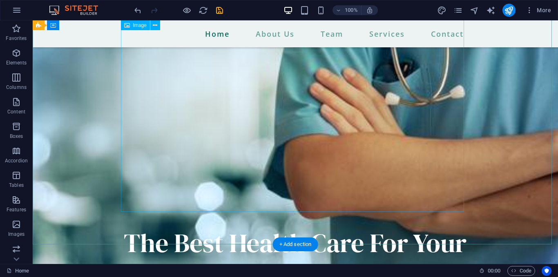
scroll to position [225, 0]
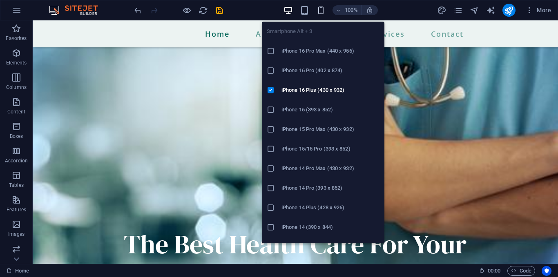
click at [322, 11] on icon "button" at bounding box center [320, 10] width 9 height 9
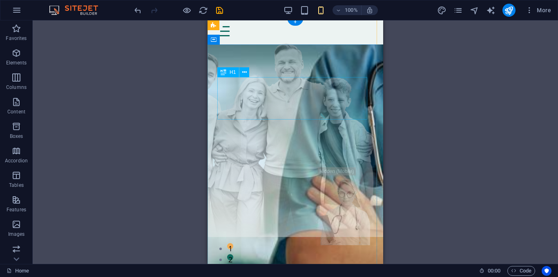
scroll to position [0, 0]
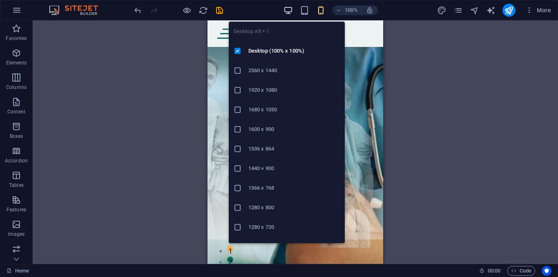
click at [290, 10] on icon "button" at bounding box center [288, 10] width 9 height 9
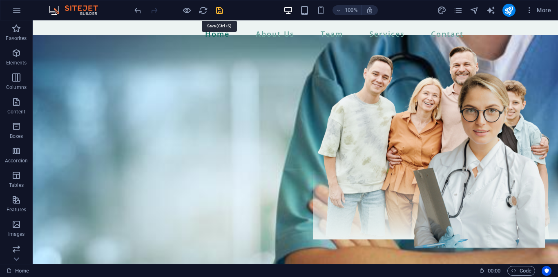
click at [217, 11] on icon "save" at bounding box center [219, 10] width 9 height 9
checkbox input "false"
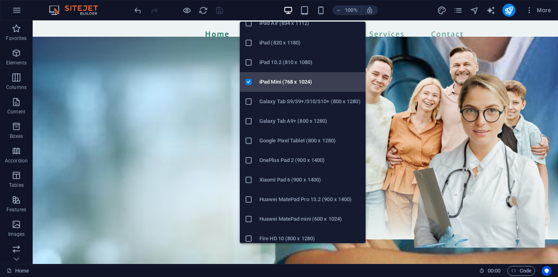
scroll to position [72, 0]
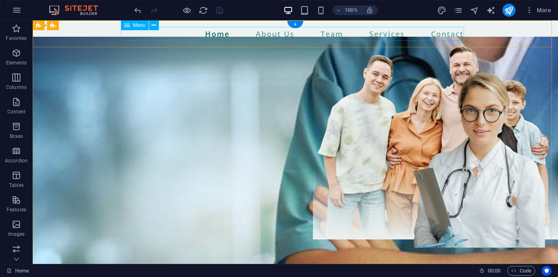
click at [169, 38] on nav "Home About Us Team Services Contact" at bounding box center [295, 34] width 343 height 14
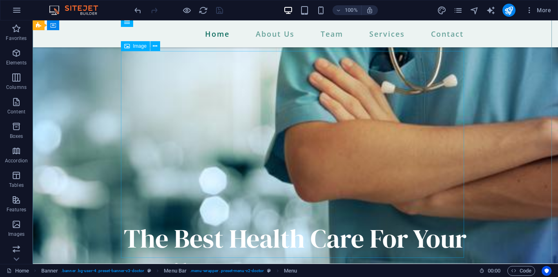
scroll to position [215, 0]
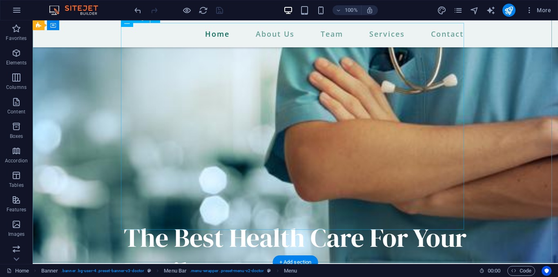
click at [283, 272] on span ". hide-lg" at bounding box center [283, 271] width 15 height 10
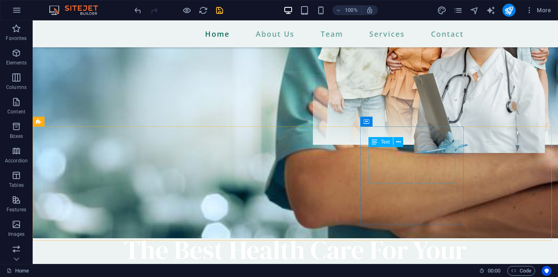
scroll to position [94, 0]
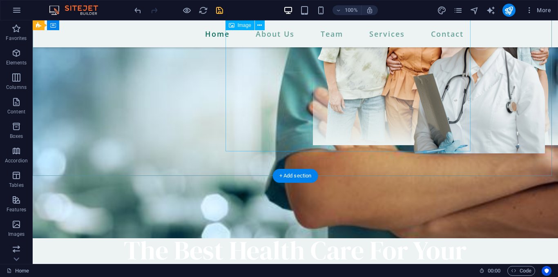
click at [408, 62] on figure at bounding box center [435, 42] width 245 height 207
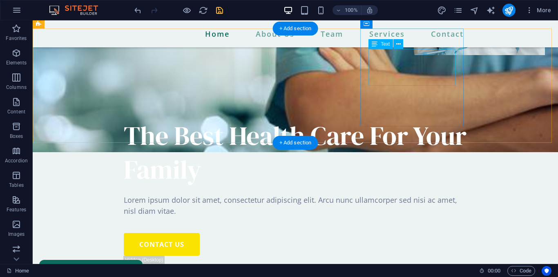
scroll to position [193, 0]
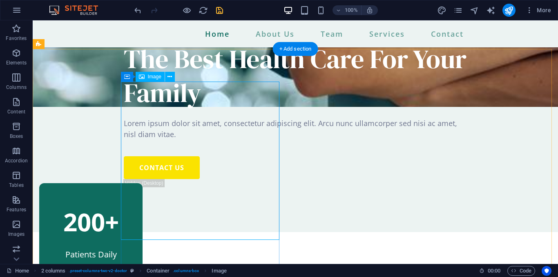
scroll to position [286, 0]
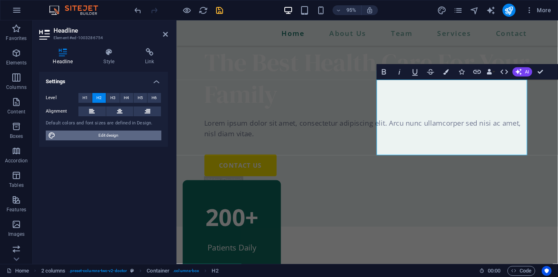
click at [107, 133] on span "Edit design" at bounding box center [108, 136] width 101 height 10
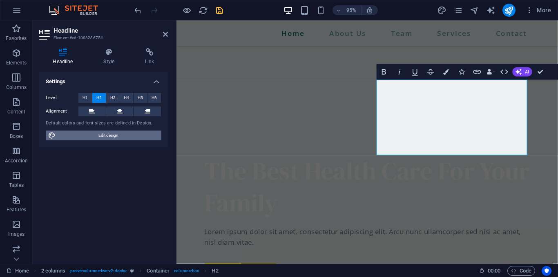
select select "400"
select select "px"
select select "rem"
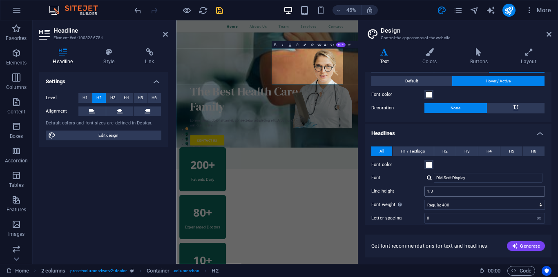
scroll to position [31, 0]
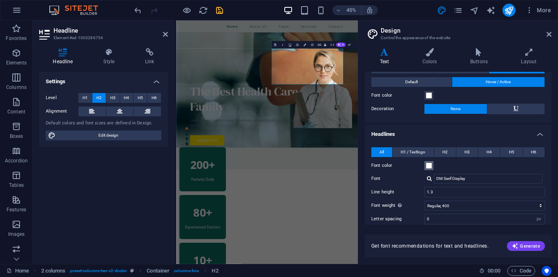
click at [427, 167] on span at bounding box center [429, 166] width 7 height 7
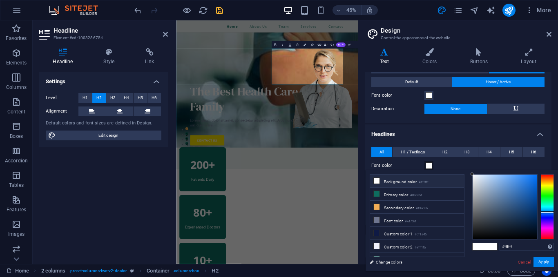
drag, startPoint x: 543, startPoint y: 207, endPoint x: 543, endPoint y: 212, distance: 5.7
click at [543, 212] on div at bounding box center [547, 206] width 13 height 65
click at [528, 190] on div at bounding box center [505, 207] width 65 height 65
type input "#1b6cce"
click at [528, 187] on div at bounding box center [528, 186] width 3 height 3
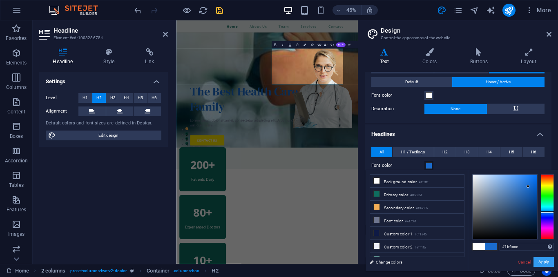
click at [540, 261] on button "Apply" at bounding box center [544, 262] width 20 height 10
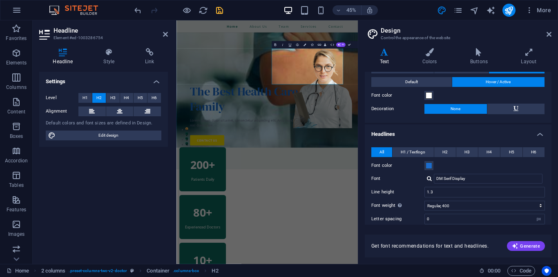
checkbox input "false"
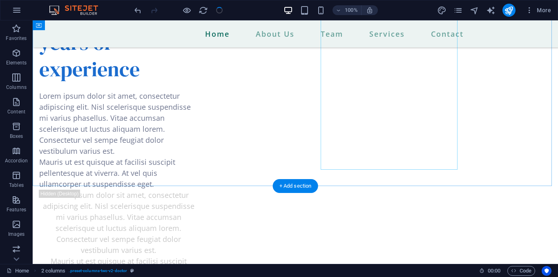
scroll to position [998, 0]
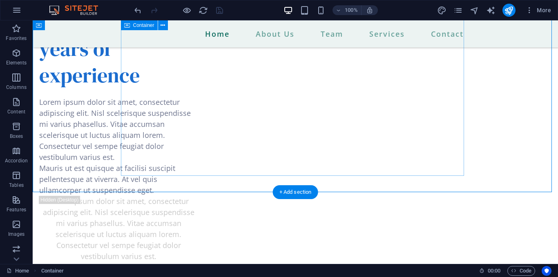
scroll to position [992, 0]
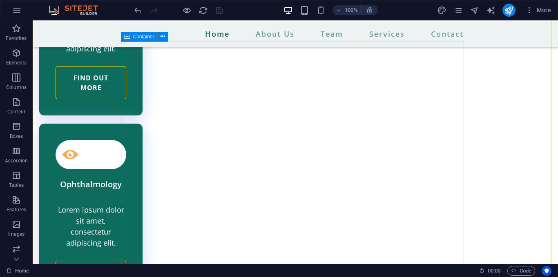
scroll to position [2612, 0]
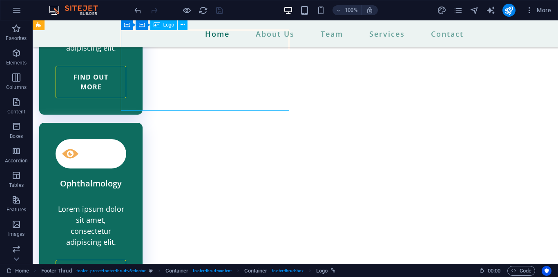
click at [159, 70] on div "Drag here to replace the existing content. Press “Ctrl” if you want to create a…" at bounding box center [295, 142] width 525 height 244
select select "px"
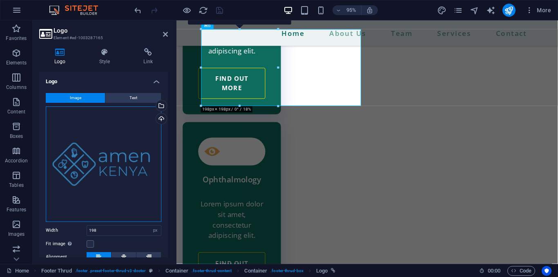
click at [132, 170] on div "Drag files here, click to choose files or select files from Files or our free s…" at bounding box center [104, 165] width 116 height 116
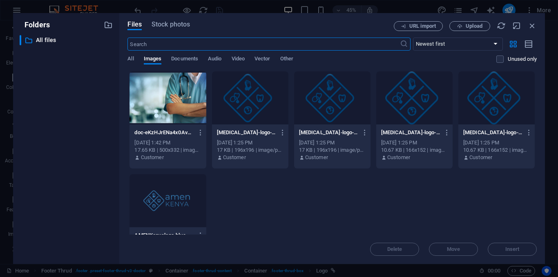
scroll to position [2426, 0]
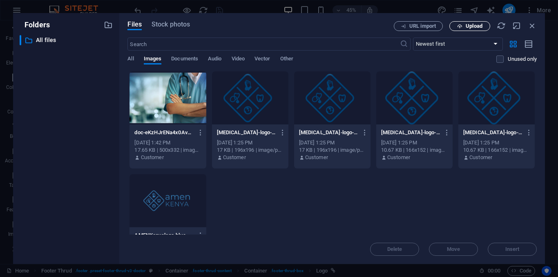
click at [475, 26] on span "Upload" at bounding box center [474, 26] width 17 height 5
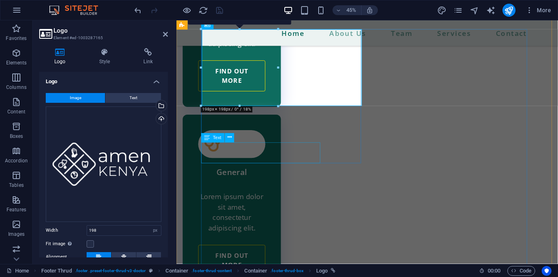
scroll to position [2612, 0]
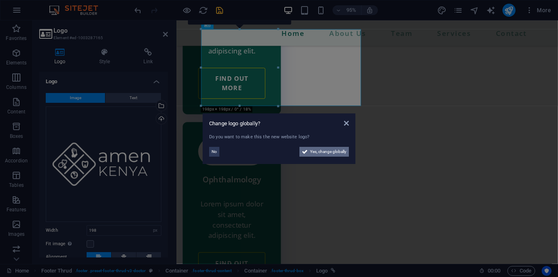
click at [307, 153] on button "Yes, change globally" at bounding box center [323, 152] width 49 height 10
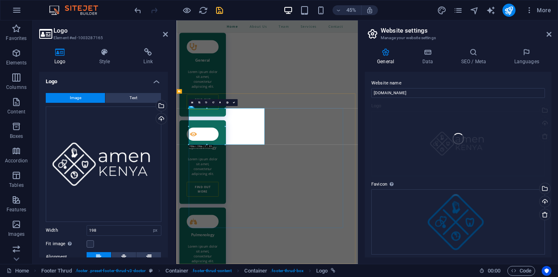
scroll to position [2426, 0]
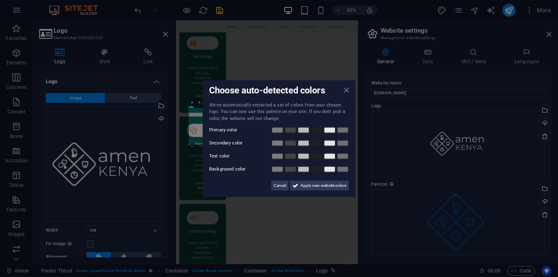
click at [345, 90] on icon at bounding box center [346, 90] width 5 height 7
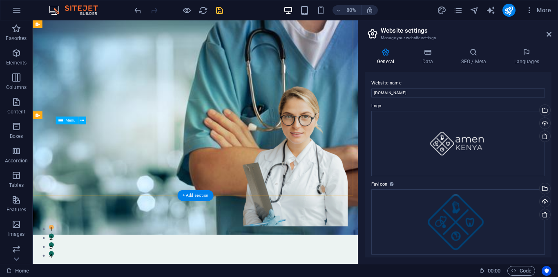
scroll to position [0, 0]
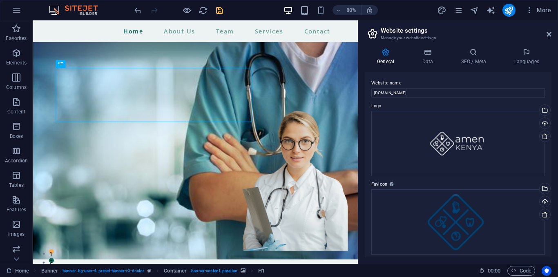
click at [546, 37] on header "Website settings Manage your website settings" at bounding box center [458, 30] width 185 height 21
click at [549, 32] on icon at bounding box center [549, 34] width 5 height 7
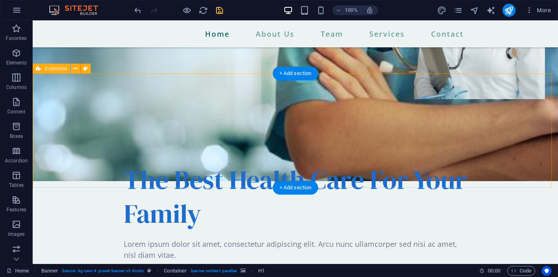
scroll to position [154, 0]
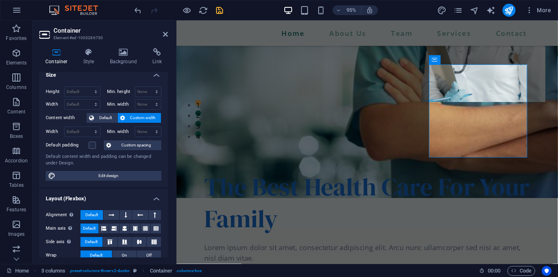
scroll to position [0, 0]
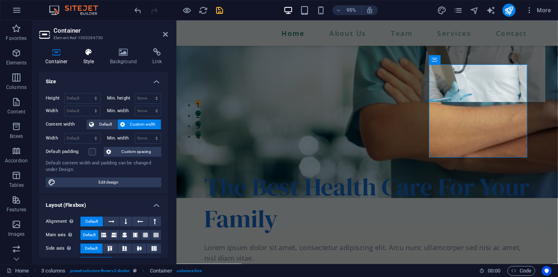
click at [87, 59] on h4 "Style" at bounding box center [90, 56] width 27 height 17
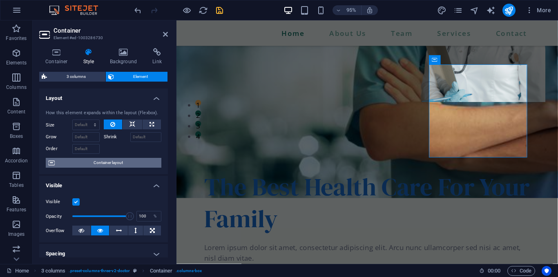
scroll to position [176, 0]
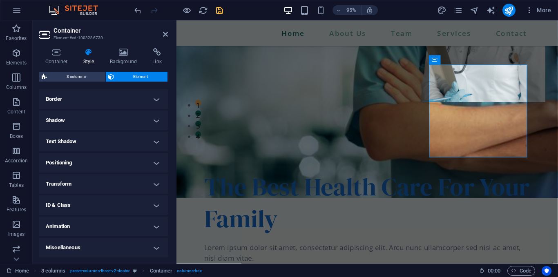
click at [152, 230] on h4 "Animation" at bounding box center [103, 227] width 129 height 20
click at [152, 230] on h4 "Animation" at bounding box center [103, 224] width 129 height 15
click at [152, 230] on h4 "Animation" at bounding box center [103, 227] width 129 height 20
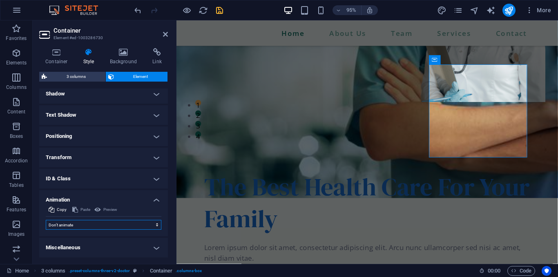
click at [138, 227] on select "Don't animate Show / Hide Slide up/down Zoom in/out Slide left to right Slide r…" at bounding box center [104, 225] width 116 height 10
select select "shrink"
click at [46, 220] on select "Don't animate Show / Hide Slide up/down Zoom in/out Slide left to right Slide r…" at bounding box center [104, 225] width 116 height 10
select select "scroll"
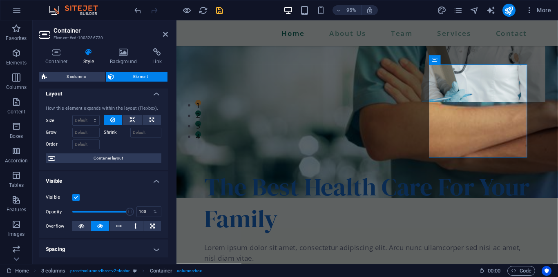
scroll to position [0, 0]
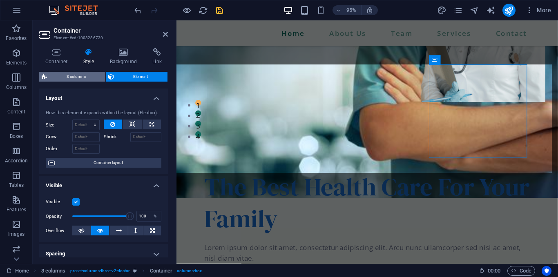
click at [87, 76] on span "3 columns" at bounding box center [76, 77] width 54 height 10
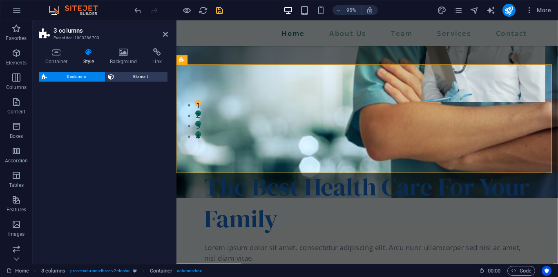
select select "px"
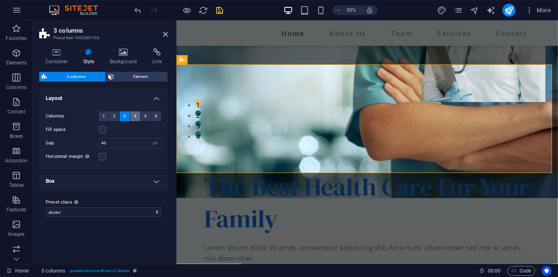
click at [134, 113] on span "4" at bounding box center [135, 117] width 2 height 10
click at [125, 115] on span "3" at bounding box center [124, 117] width 2 height 10
click at [132, 215] on select "doctor Add preset class" at bounding box center [104, 213] width 116 height 10
click at [165, 35] on icon at bounding box center [165, 34] width 5 height 7
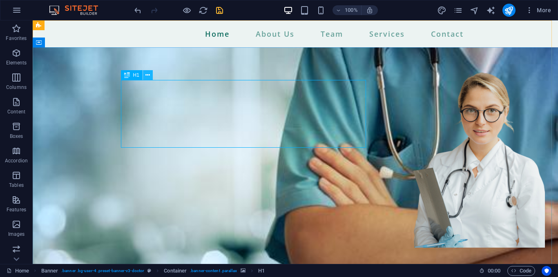
click at [145, 77] on button at bounding box center [148, 75] width 10 height 10
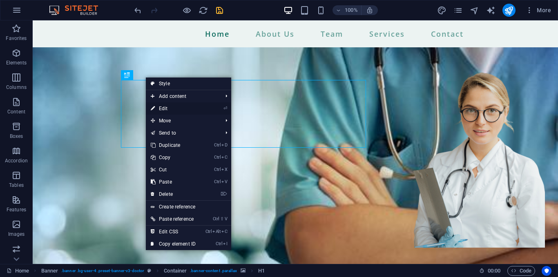
click at [161, 105] on link "⏎ Edit" at bounding box center [173, 109] width 55 height 12
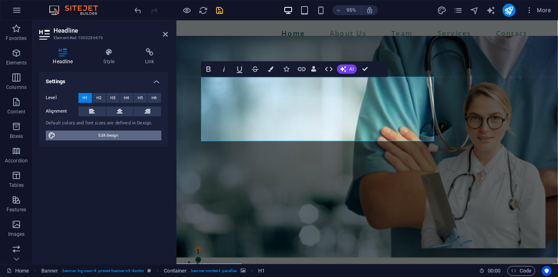
click at [108, 134] on span "Edit design" at bounding box center [108, 136] width 101 height 10
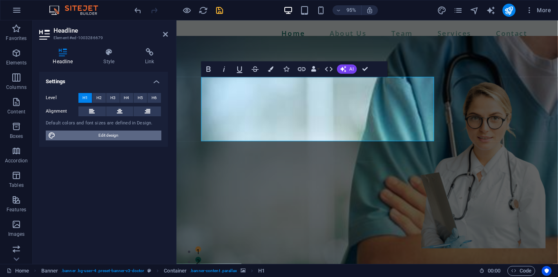
select select "400"
select select "px"
select select "rem"
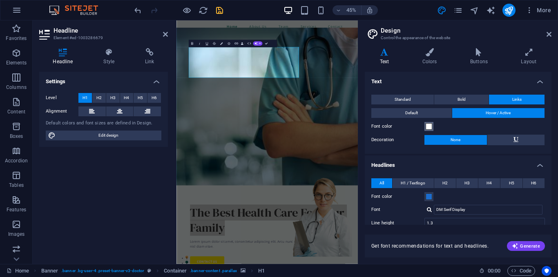
click at [427, 125] on span at bounding box center [429, 126] width 7 height 7
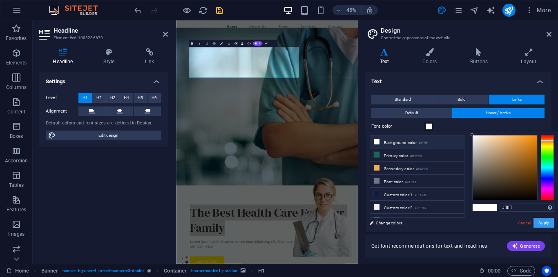
click at [542, 222] on button "Apply" at bounding box center [544, 223] width 20 height 10
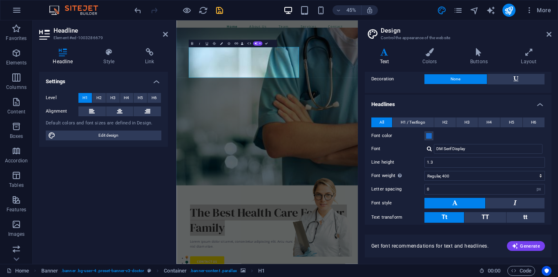
scroll to position [110, 0]
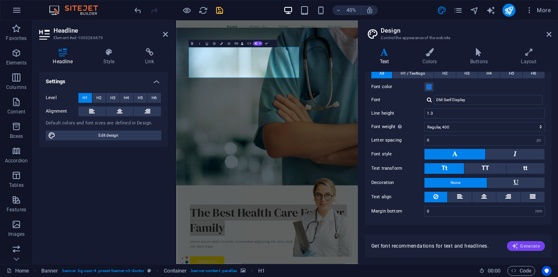
click at [520, 246] on span "Generate" at bounding box center [526, 246] width 28 height 7
click at [547, 32] on icon at bounding box center [549, 34] width 5 height 7
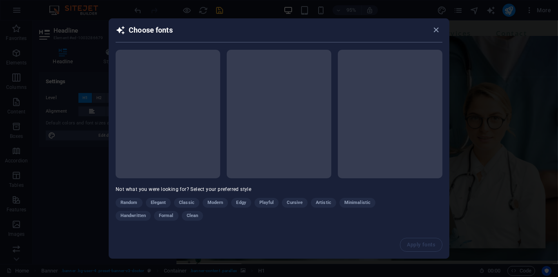
click at [328, 168] on span at bounding box center [279, 114] width 105 height 129
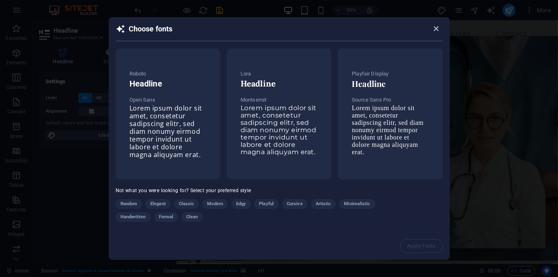
click at [438, 32] on icon "button" at bounding box center [435, 28] width 9 height 9
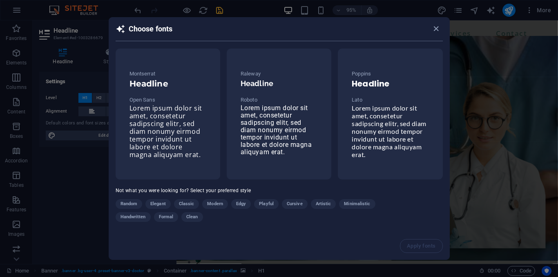
click at [438, 32] on icon "button" at bounding box center [435, 28] width 9 height 9
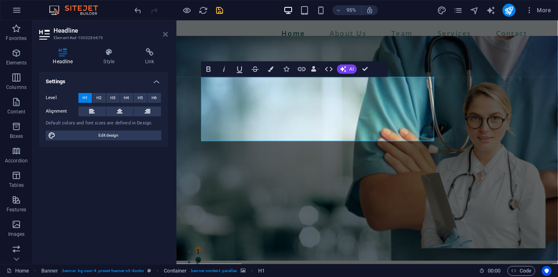
click at [163, 35] on icon at bounding box center [165, 34] width 5 height 7
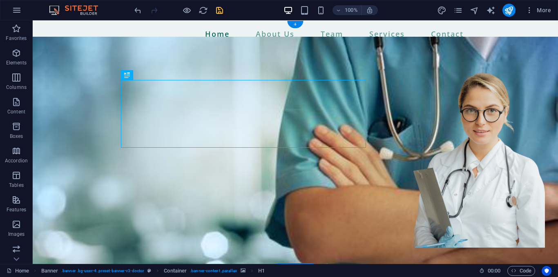
click at [96, 124] on figure at bounding box center [295, 153] width 525 height 232
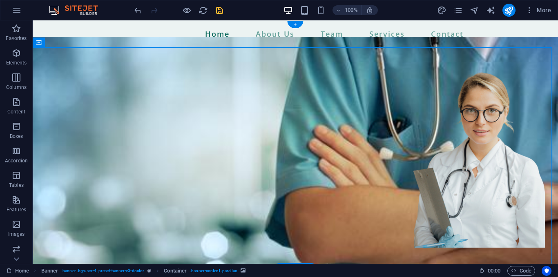
click at [79, 100] on figure at bounding box center [295, 153] width 525 height 232
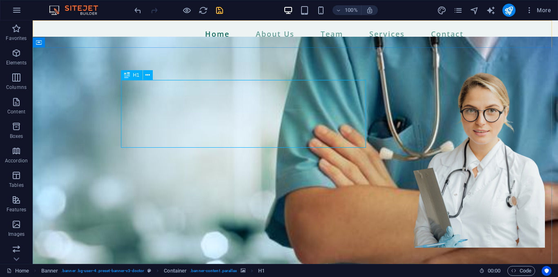
click at [127, 74] on icon at bounding box center [127, 75] width 6 height 10
click at [126, 76] on icon at bounding box center [127, 75] width 6 height 10
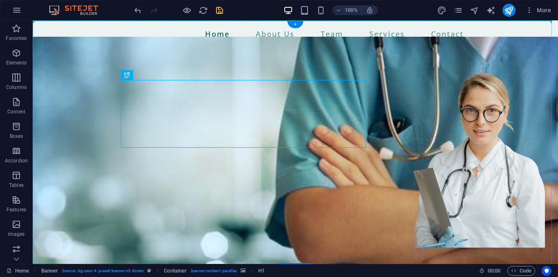
drag, startPoint x: 159, startPoint y: 96, endPoint x: 143, endPoint y: 79, distance: 23.4
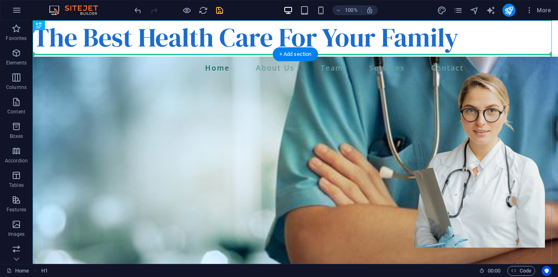
drag, startPoint x: 76, startPoint y: 46, endPoint x: 123, endPoint y: 142, distance: 106.7
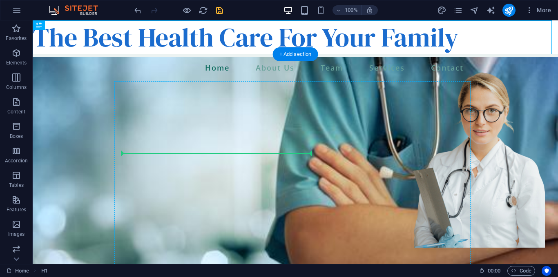
drag, startPoint x: 73, startPoint y: 46, endPoint x: 127, endPoint y: 160, distance: 126.6
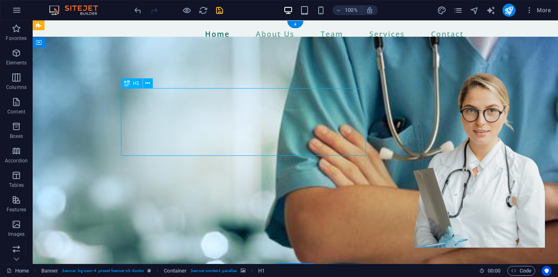
drag, startPoint x: 156, startPoint y: 132, endPoint x: 141, endPoint y: 131, distance: 15.1
click at [93, 141] on figure at bounding box center [295, 153] width 525 height 232
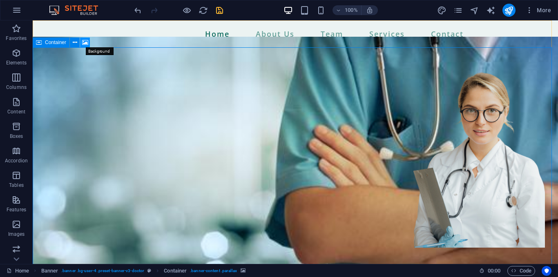
click at [85, 43] on icon at bounding box center [85, 42] width 6 height 9
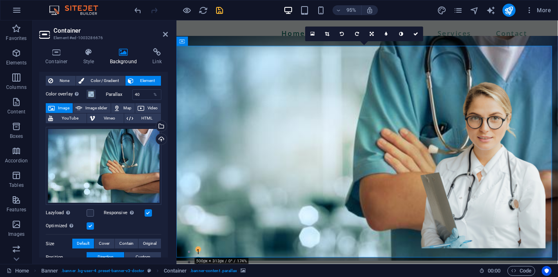
scroll to position [18, 0]
click at [93, 92] on span at bounding box center [91, 94] width 7 height 7
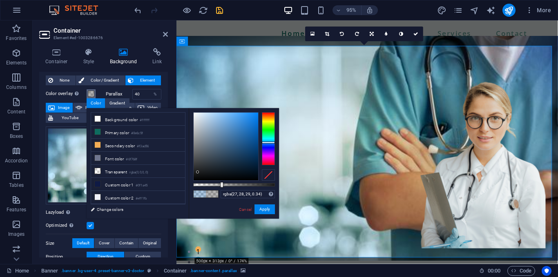
click at [198, 172] on div at bounding box center [226, 147] width 65 height 68
drag, startPoint x: 198, startPoint y: 172, endPoint x: 188, endPoint y: 194, distance: 24.3
click at [188, 194] on div "less Background color #ffffff Primary color #0e6c5f Secondary color #f3ad56 Fon…" at bounding box center [183, 163] width 192 height 111
type input "rgba(0, 0, 0, 0.71)"
drag, startPoint x: 222, startPoint y: 184, endPoint x: 251, endPoint y: 183, distance: 29.4
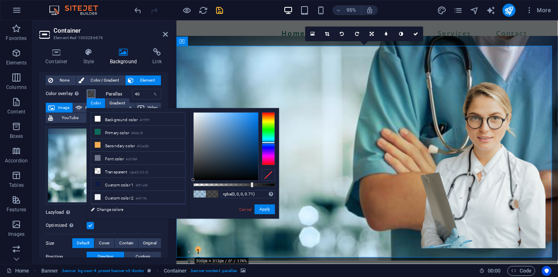
click at [251, 183] on div at bounding box center [251, 185] width 3 height 6
click at [264, 207] on button "Apply" at bounding box center [265, 210] width 20 height 10
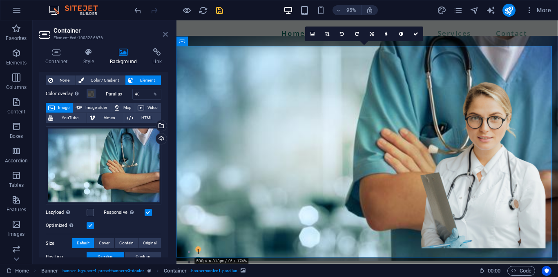
click at [166, 37] on icon at bounding box center [165, 34] width 5 height 7
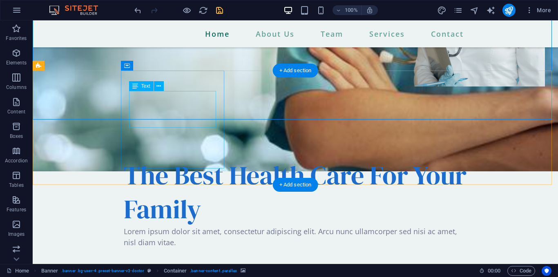
scroll to position [162, 0]
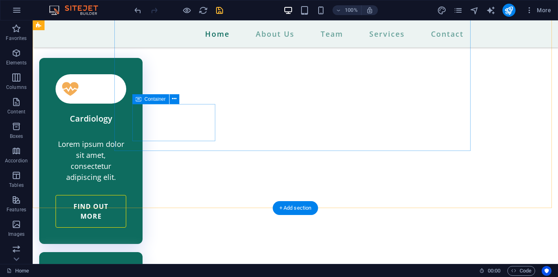
scroll to position [1904, 0]
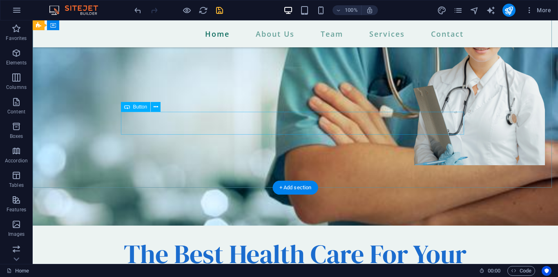
scroll to position [0, 0]
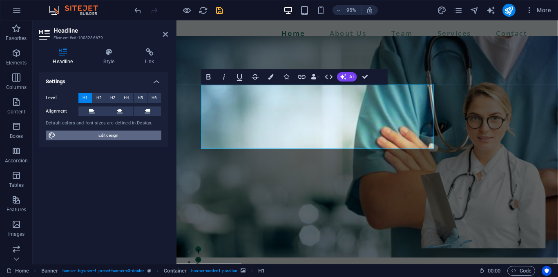
click at [99, 135] on span "Edit design" at bounding box center [108, 136] width 101 height 10
select select "400"
select select "px"
select select "rem"
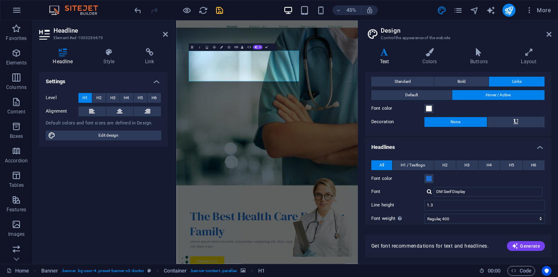
scroll to position [18, 0]
click at [402, 165] on span "H1 / Textlogo" at bounding box center [413, 165] width 25 height 10
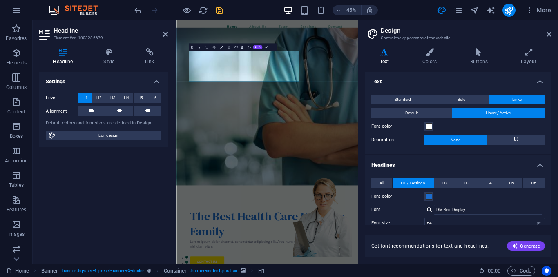
scroll to position [0, 0]
click at [426, 128] on span at bounding box center [429, 126] width 7 height 7
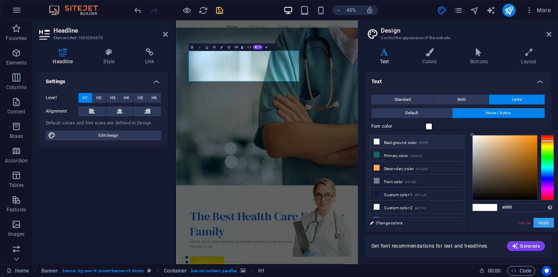
click at [543, 223] on button "Apply" at bounding box center [544, 223] width 20 height 10
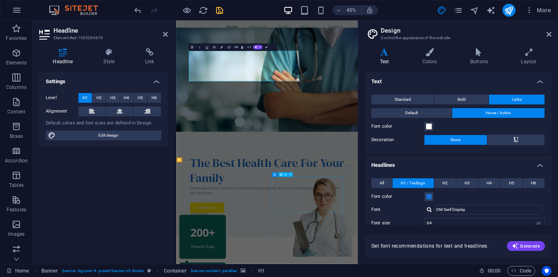
checkbox input "false"
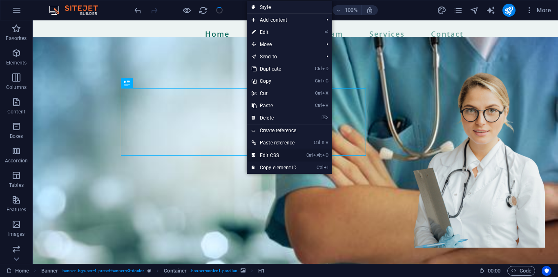
click at [310, 153] on icon "Ctrl" at bounding box center [309, 155] width 7 height 5
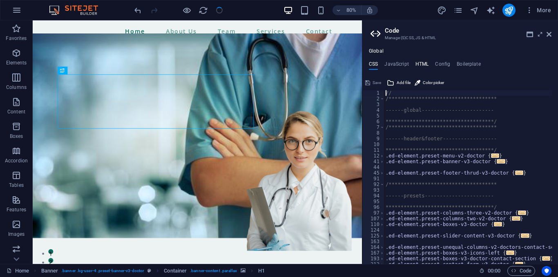
click at [418, 63] on h4 "HTML" at bounding box center [421, 65] width 13 height 9
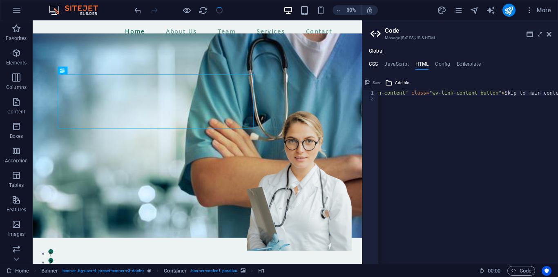
click at [374, 65] on h4 "CSS" at bounding box center [373, 65] width 9 height 9
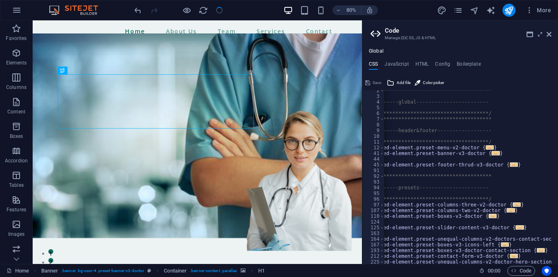
scroll to position [7, 0]
click at [510, 166] on span "..." at bounding box center [514, 165] width 8 height 4
type textarea ".ed-element.preset-footer-thrud-v3-doctor {"
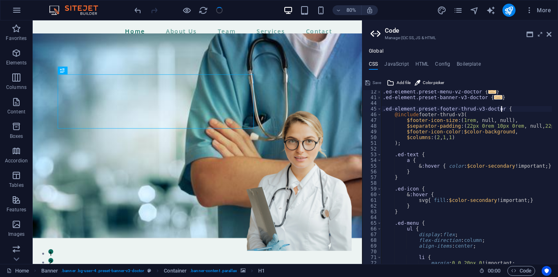
scroll to position [56, 0]
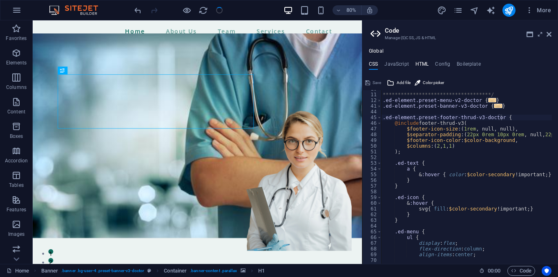
click at [415, 63] on h4 "HTML" at bounding box center [421, 65] width 13 height 9
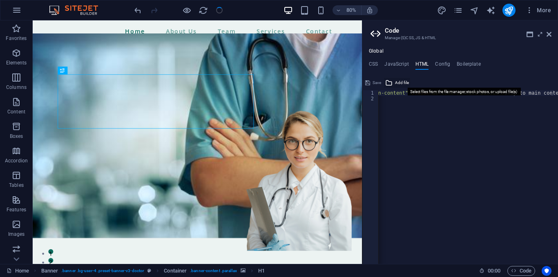
click at [392, 83] on icon at bounding box center [388, 83] width 7 height 10
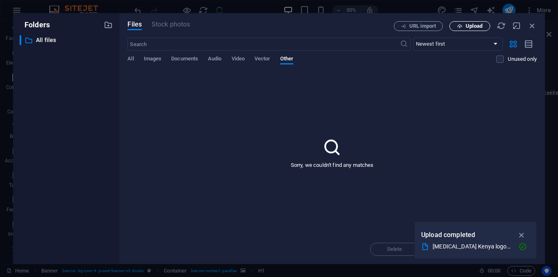
click at [471, 29] on button "Upload" at bounding box center [469, 26] width 41 height 10
